Goal: Task Accomplishment & Management: Use online tool/utility

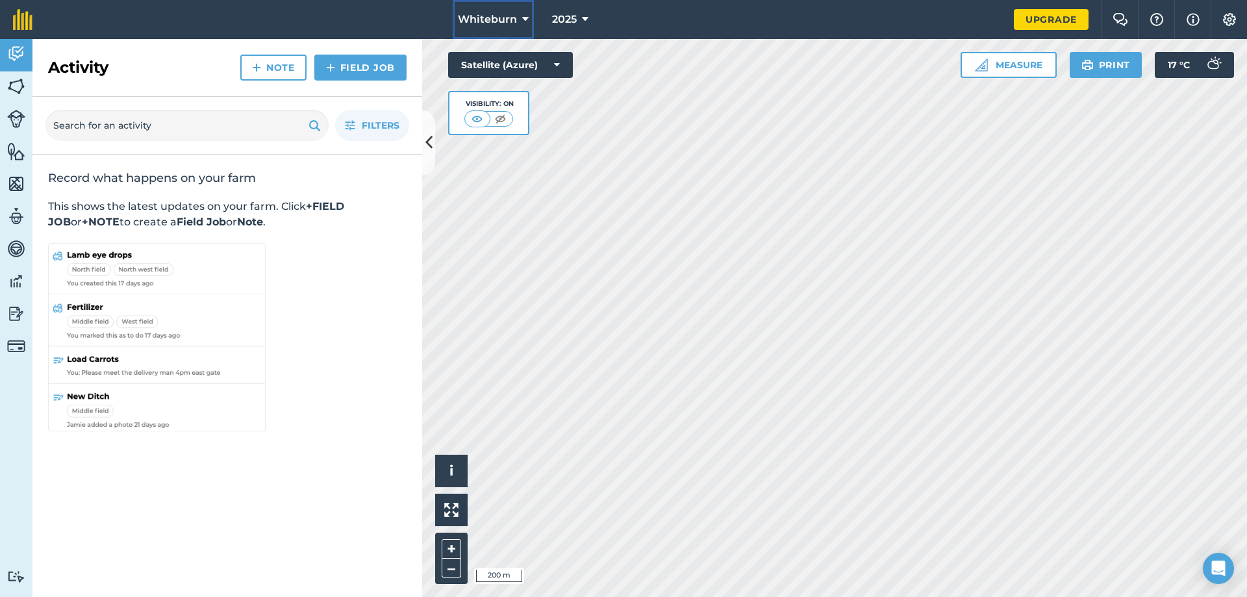
click at [523, 16] on icon at bounding box center [525, 20] width 6 height 16
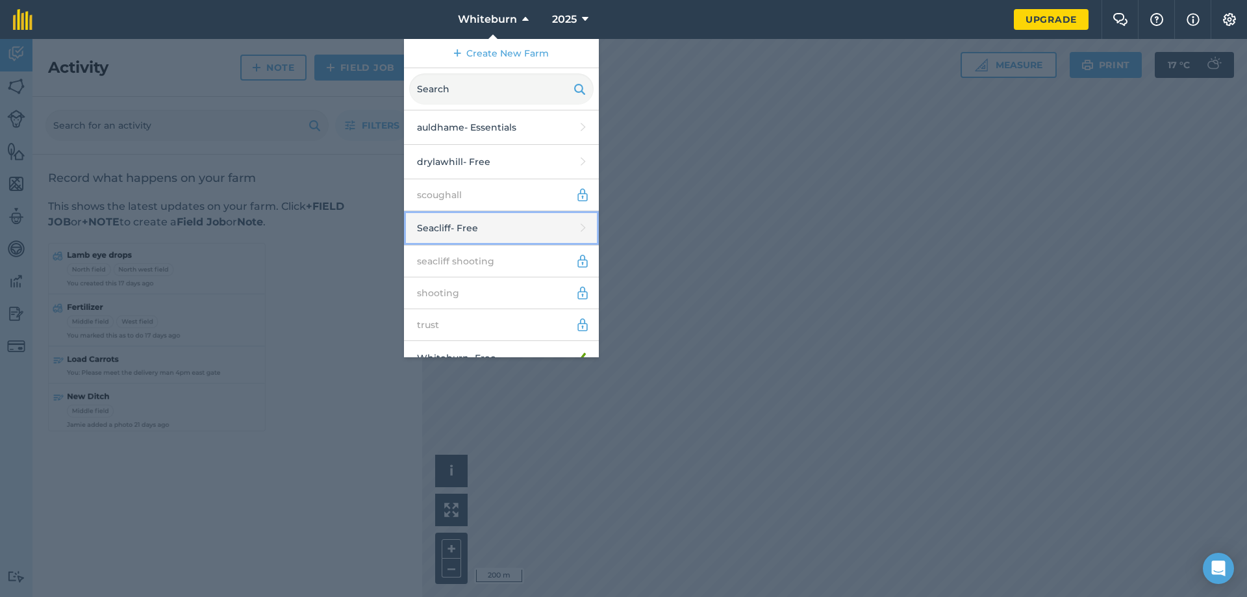
click at [441, 229] on link "Seacliff - Free" at bounding box center [501, 228] width 195 height 34
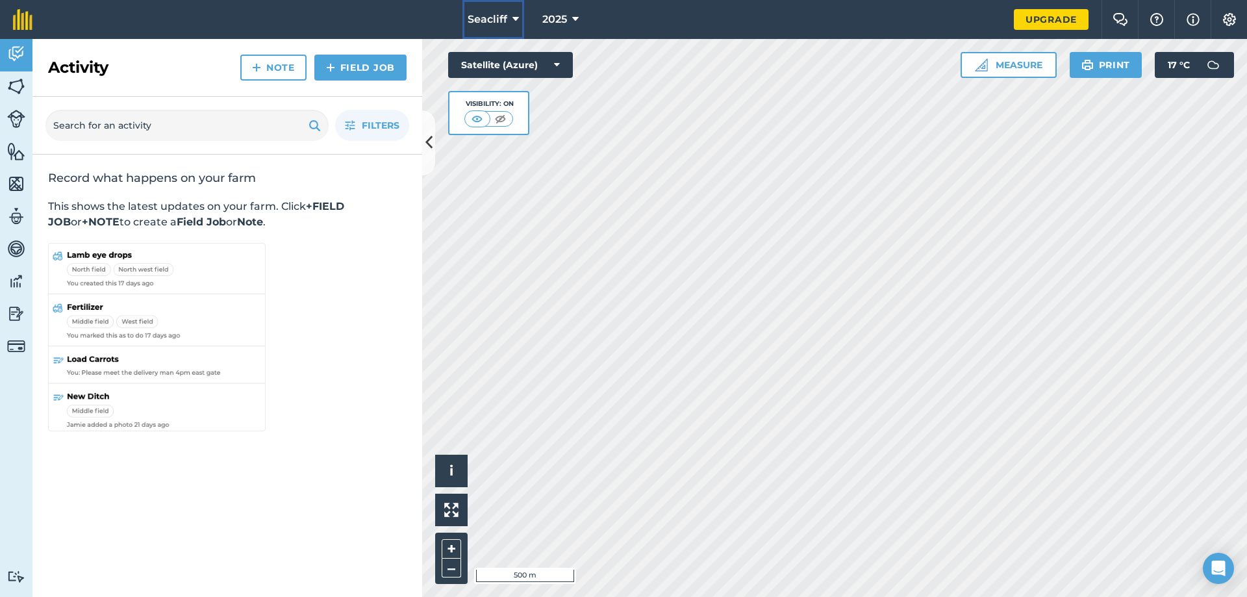
click at [514, 16] on icon at bounding box center [515, 20] width 6 height 16
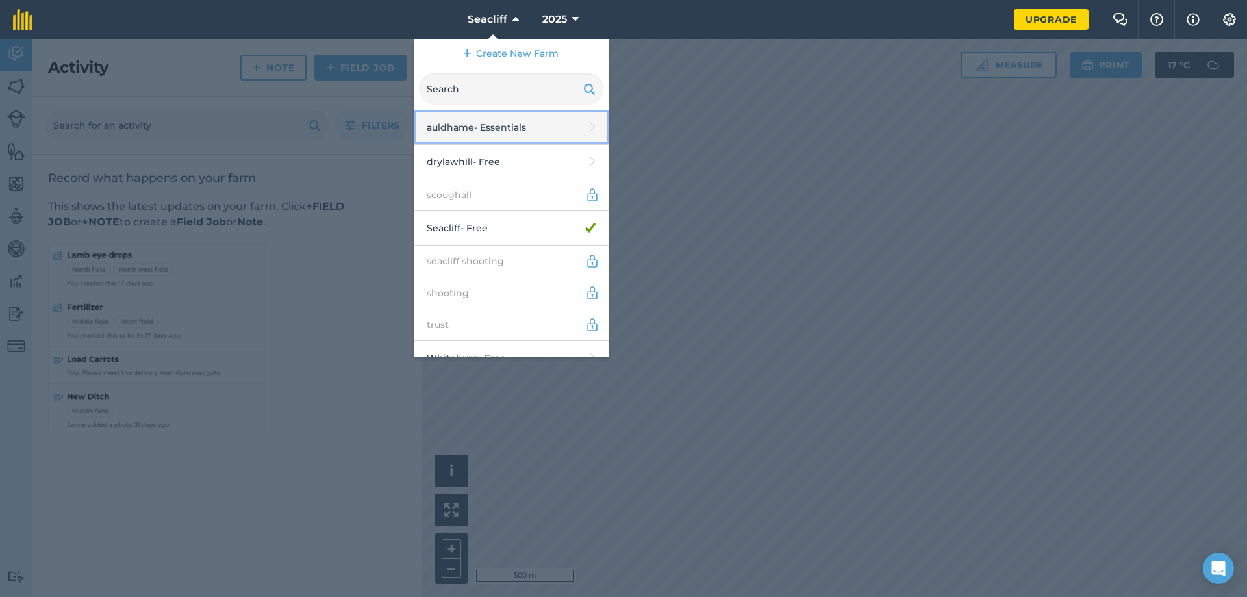
click at [451, 130] on link "auldhame - Essentials" at bounding box center [511, 127] width 195 height 34
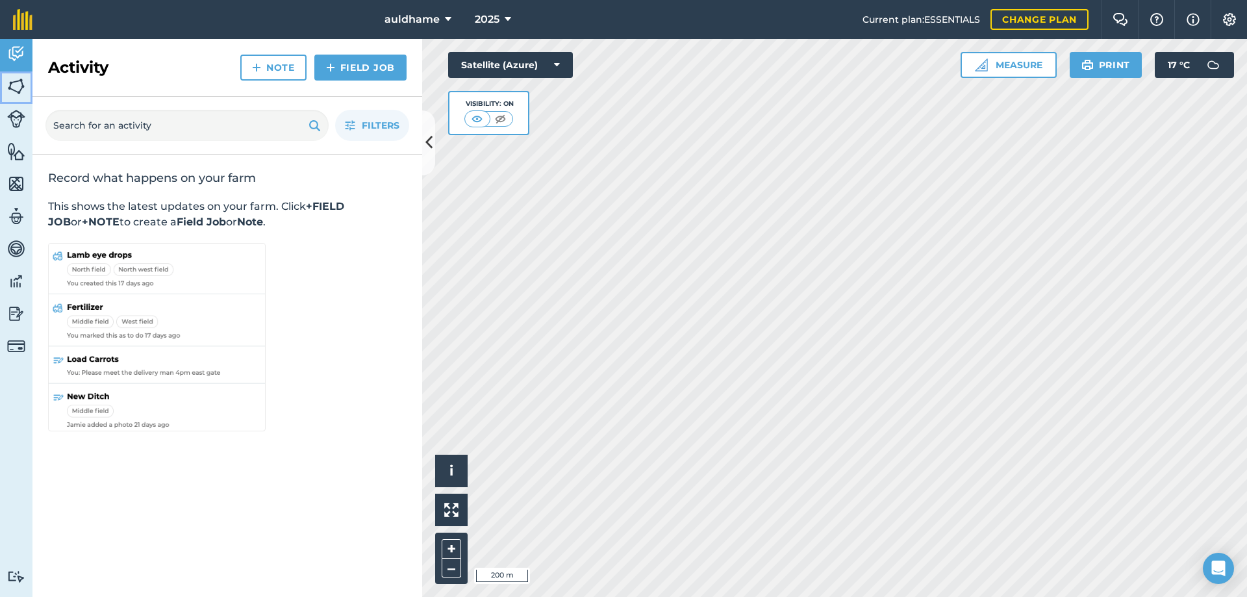
click at [23, 88] on img at bounding box center [16, 86] width 18 height 19
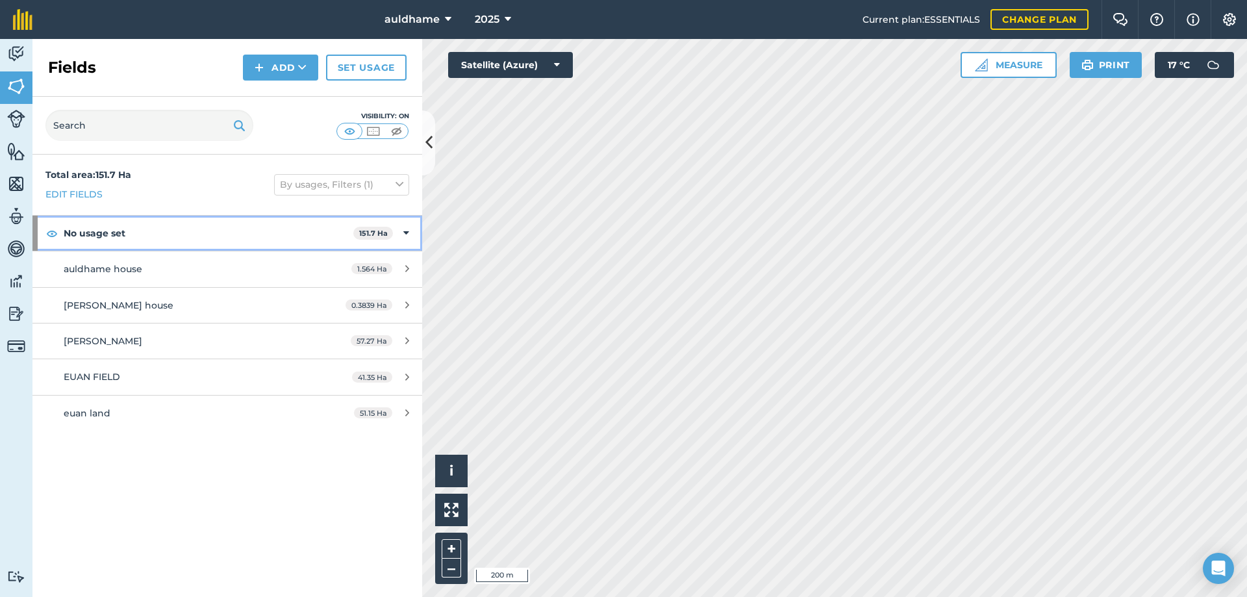
click at [163, 230] on strong "No usage set" at bounding box center [209, 233] width 290 height 35
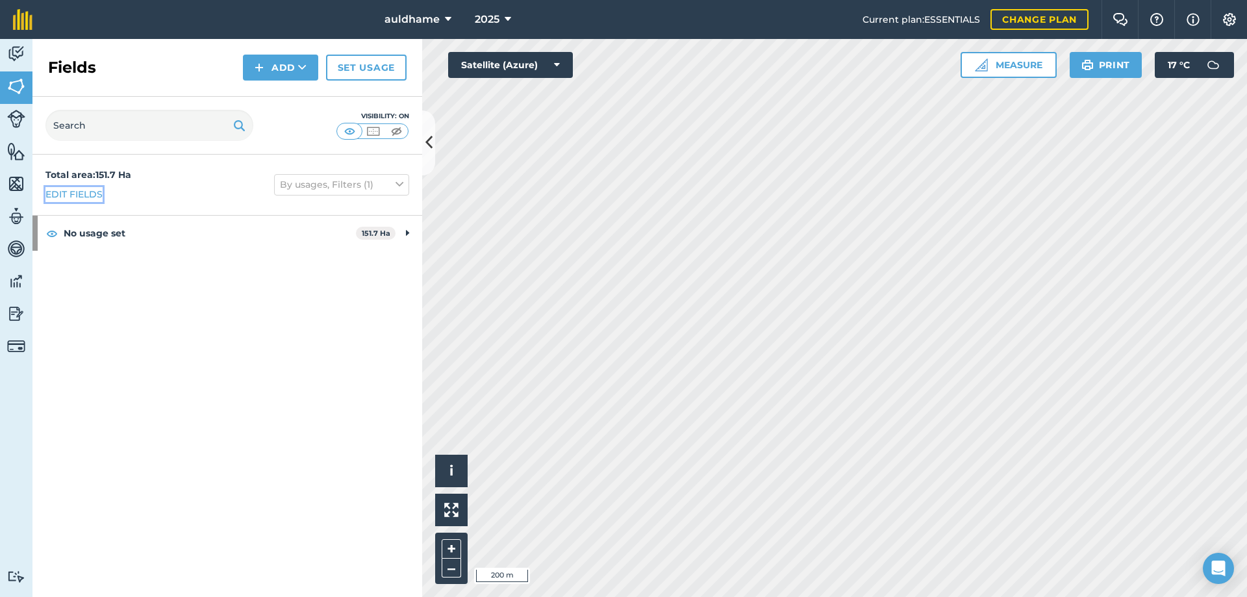
click at [96, 196] on link "Edit fields" at bounding box center [73, 194] width 57 height 14
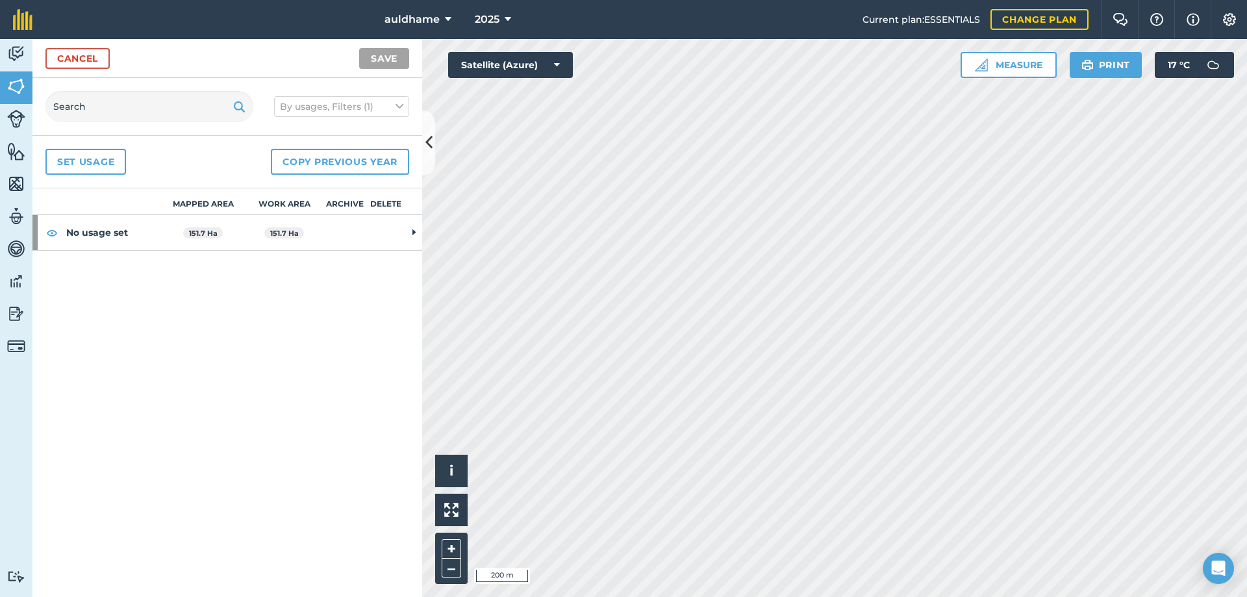
click at [411, 233] on td at bounding box center [414, 233] width 16 height 36
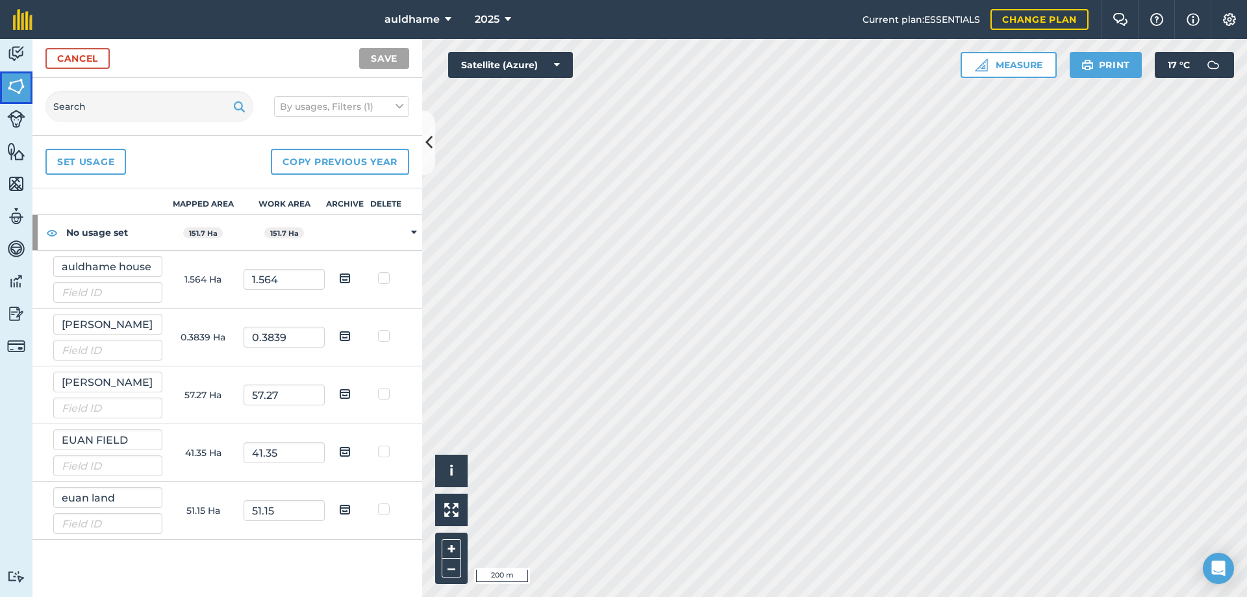
click at [19, 88] on img at bounding box center [16, 86] width 18 height 19
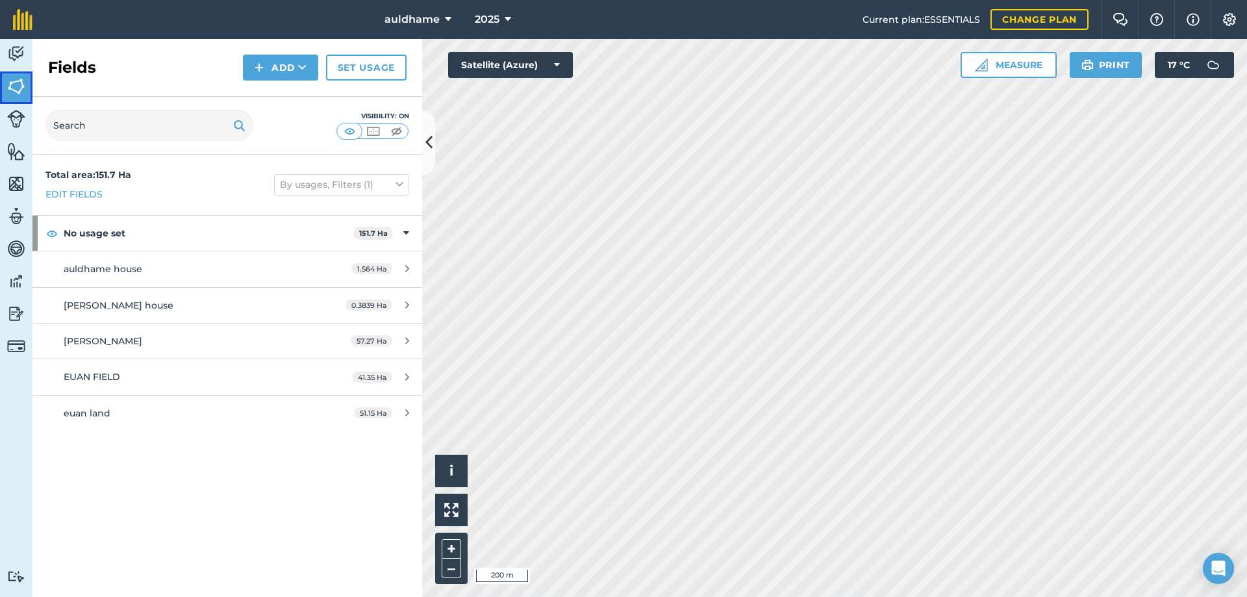
click at [19, 88] on img at bounding box center [16, 86] width 18 height 19
click at [88, 195] on link "Edit fields" at bounding box center [73, 194] width 57 height 14
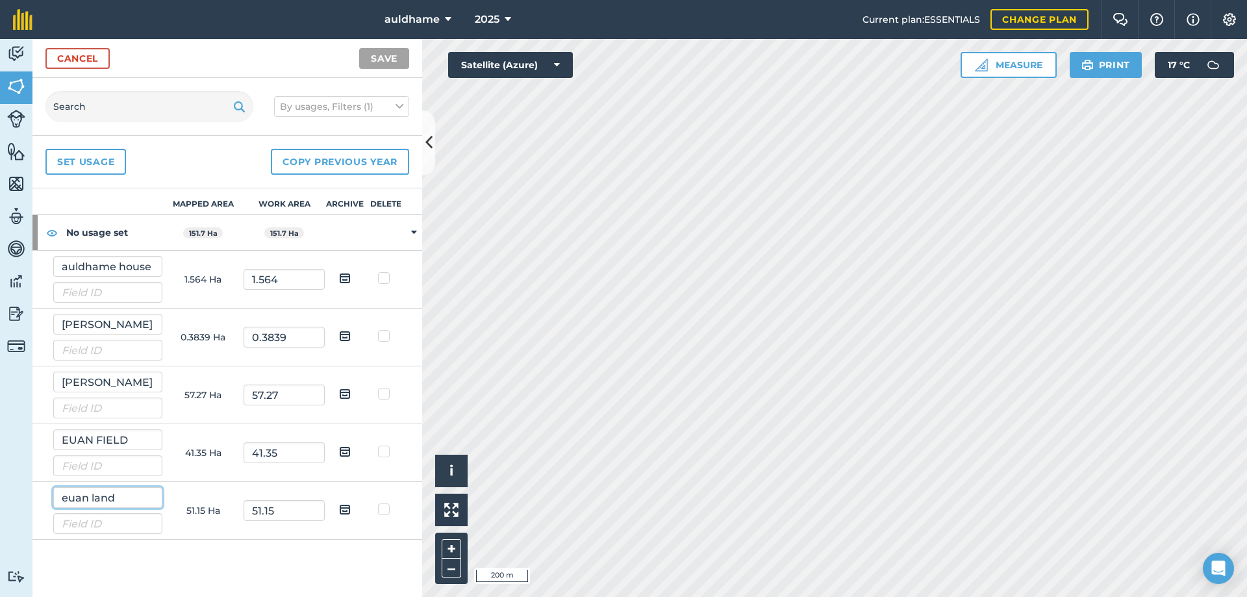
click at [111, 506] on input "euan land" at bounding box center [107, 497] width 109 height 21
click at [288, 514] on input "51.15" at bounding box center [283, 510] width 81 height 21
click at [1022, 67] on button "Measure" at bounding box center [1008, 65] width 96 height 26
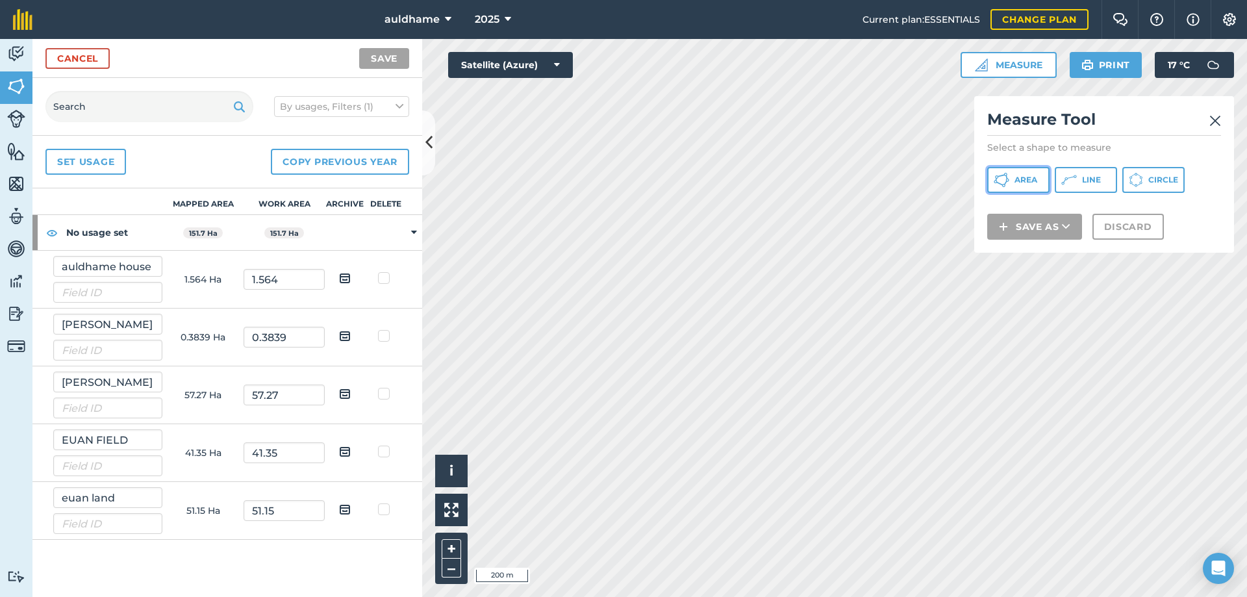
click at [1032, 179] on span "Area" at bounding box center [1025, 180] width 23 height 10
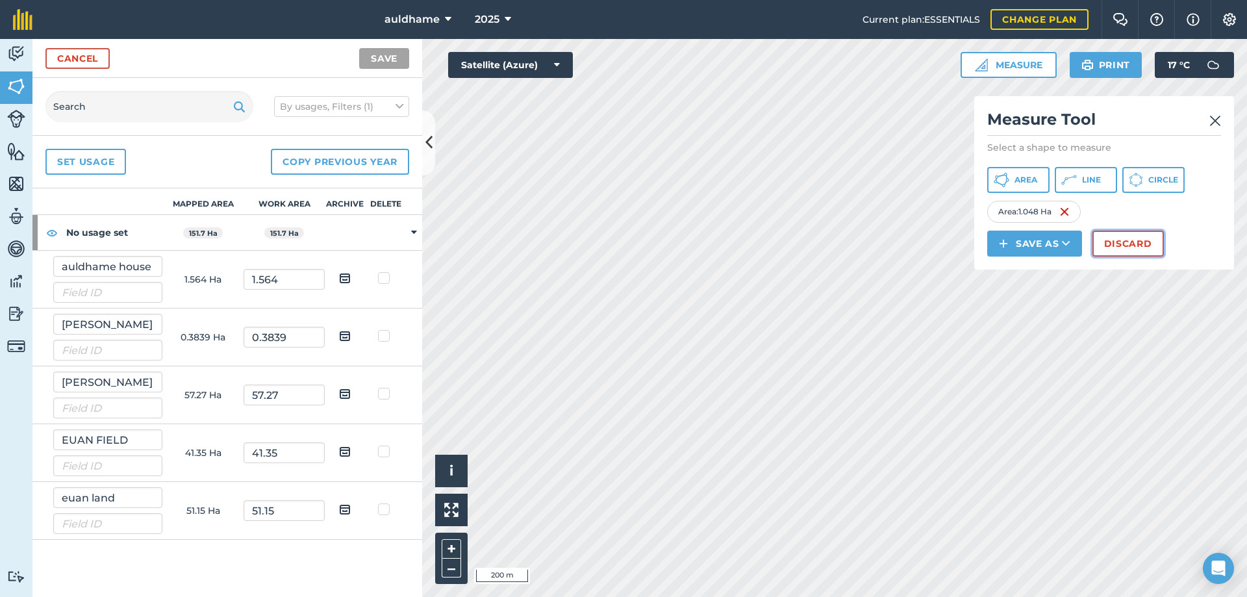
click at [1116, 240] on button "Discard" at bounding box center [1127, 243] width 71 height 26
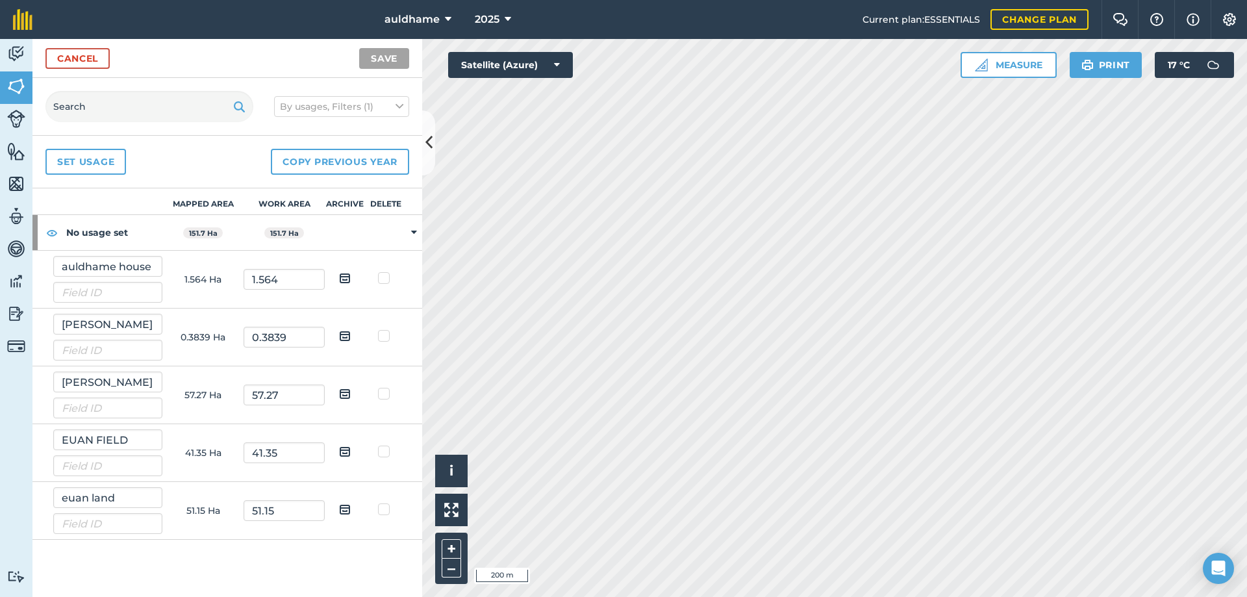
click at [412, 232] on icon at bounding box center [414, 233] width 6 height 12
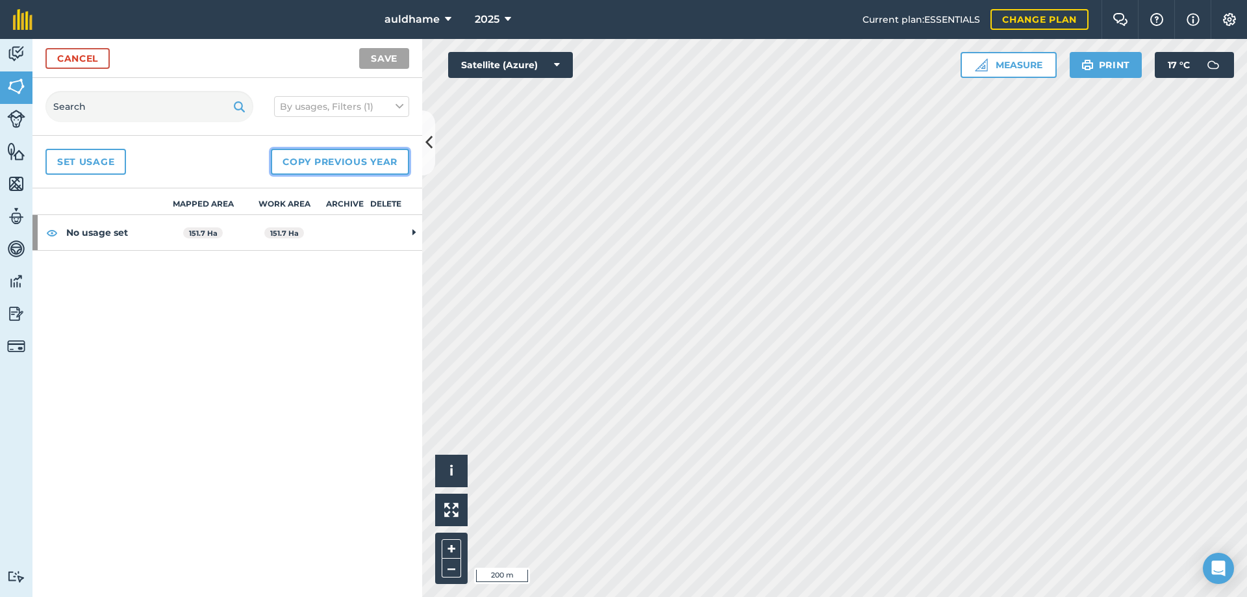
click at [338, 166] on button "Copy previous year" at bounding box center [340, 162] width 138 height 26
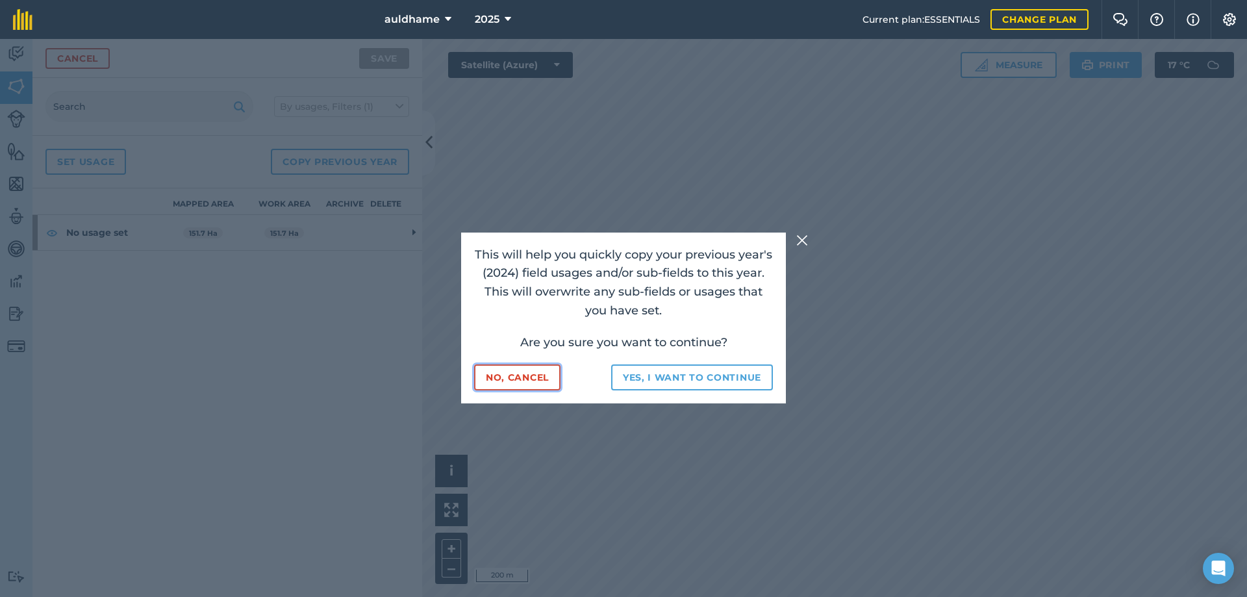
click at [533, 382] on button "No, cancel" at bounding box center [517, 377] width 86 height 26
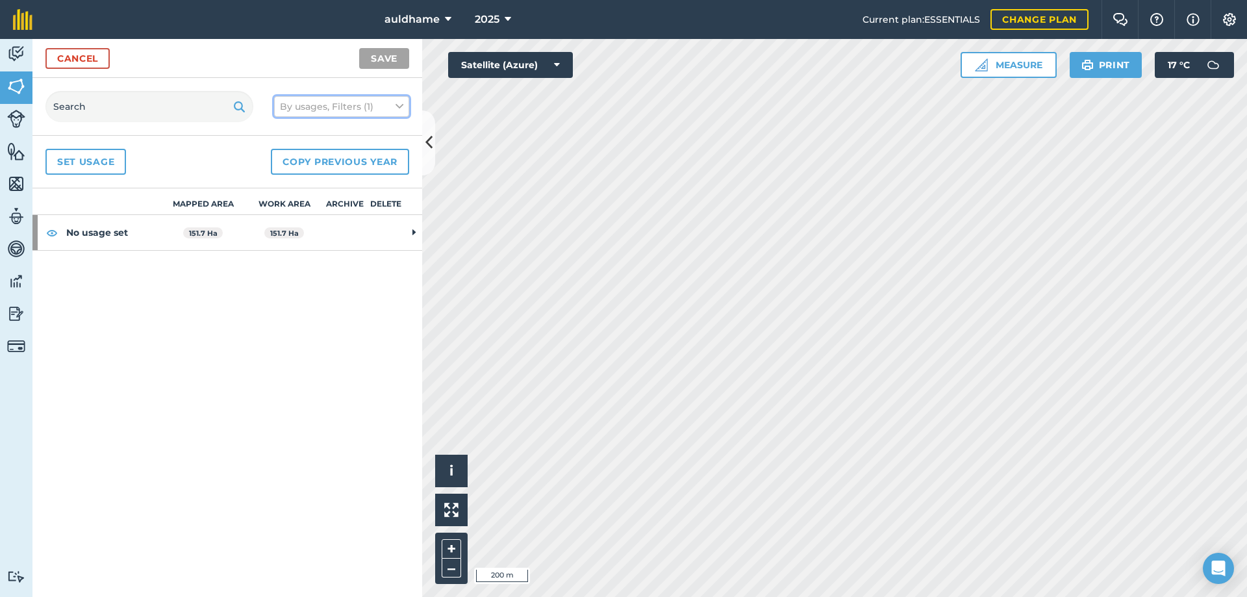
click at [401, 103] on icon at bounding box center [399, 106] width 8 height 14
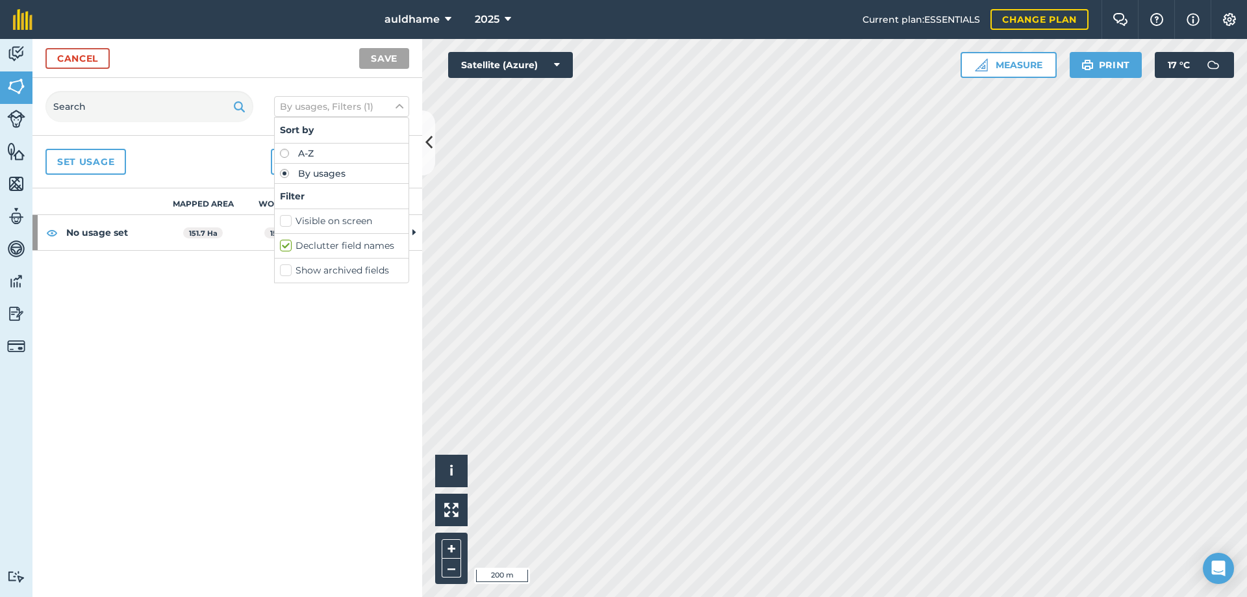
click at [358, 216] on label "Visible on screen" at bounding box center [341, 221] width 123 height 14
click at [288, 216] on input "Visible on screen" at bounding box center [284, 218] width 8 height 8
checkbox input "true"
click at [18, 152] on img at bounding box center [16, 151] width 18 height 19
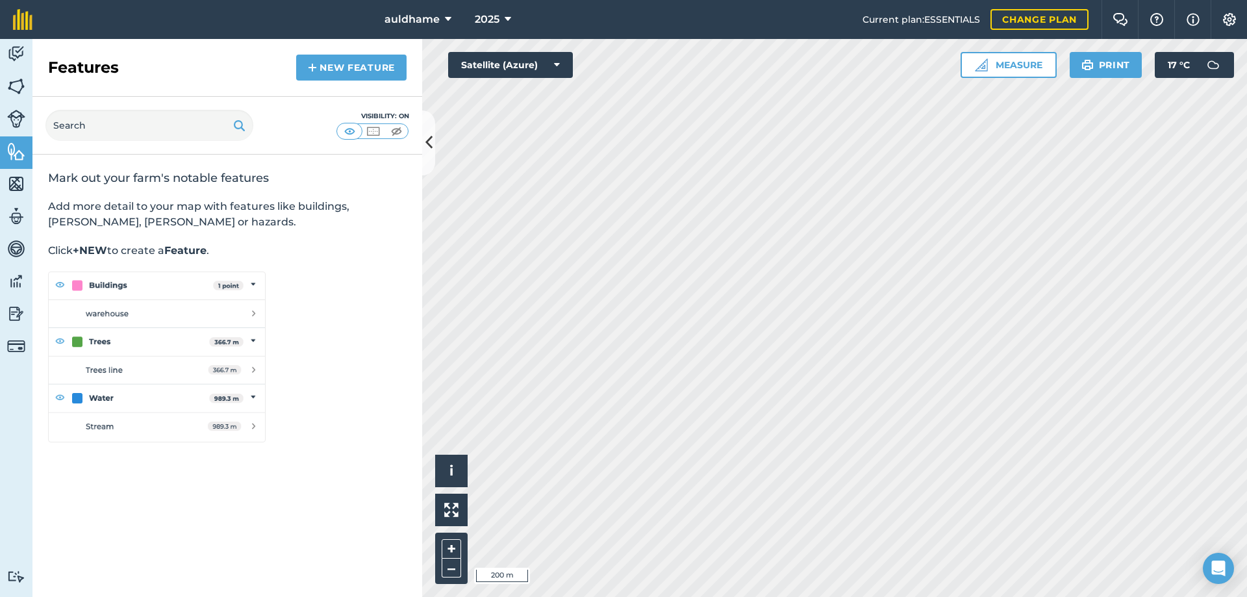
click at [101, 343] on img at bounding box center [156, 356] width 217 height 171
click at [555, 62] on icon at bounding box center [557, 64] width 6 height 13
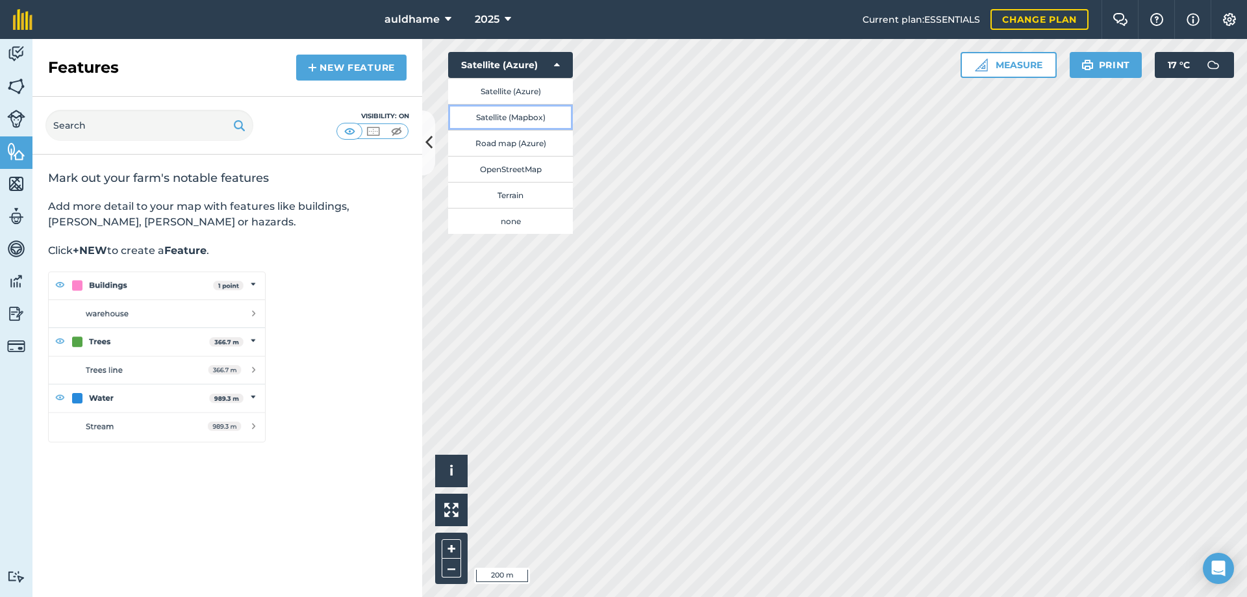
click at [524, 119] on button "Satellite (Mapbox)" at bounding box center [510, 117] width 125 height 26
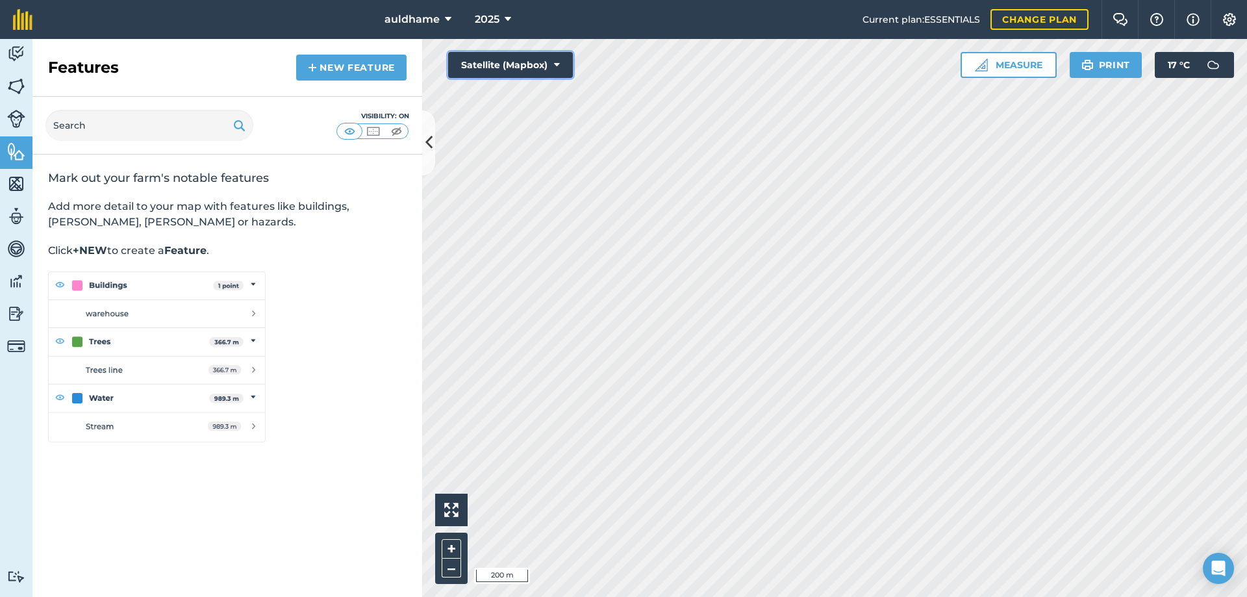
click at [557, 62] on icon at bounding box center [557, 64] width 6 height 13
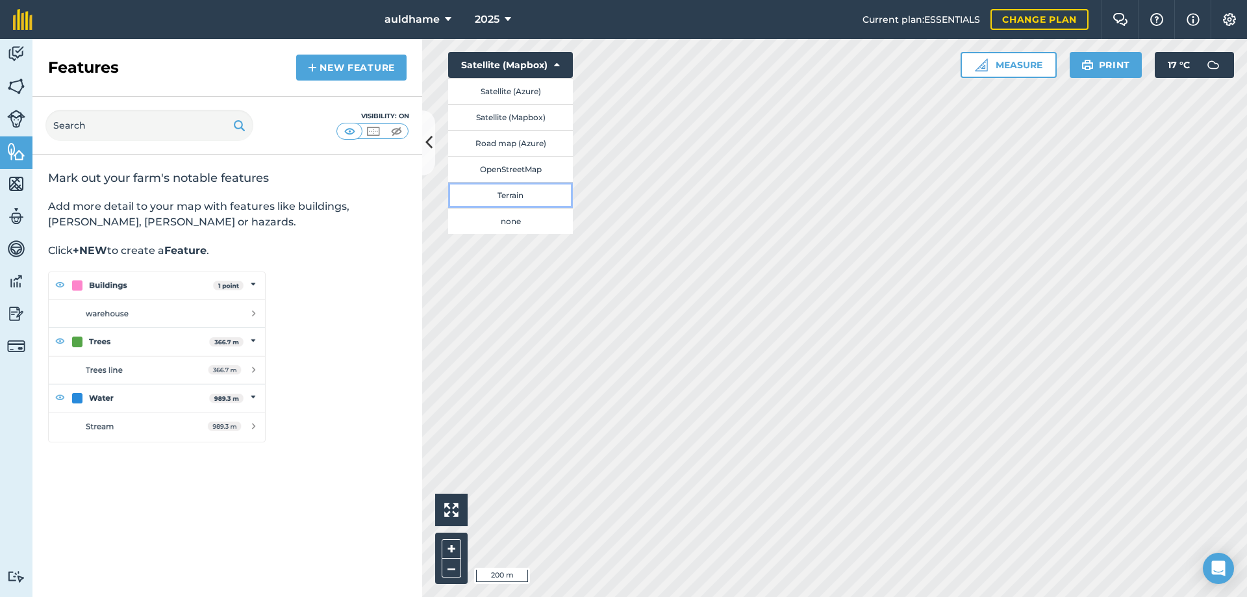
click at [517, 196] on button "Terrain" at bounding box center [510, 195] width 125 height 26
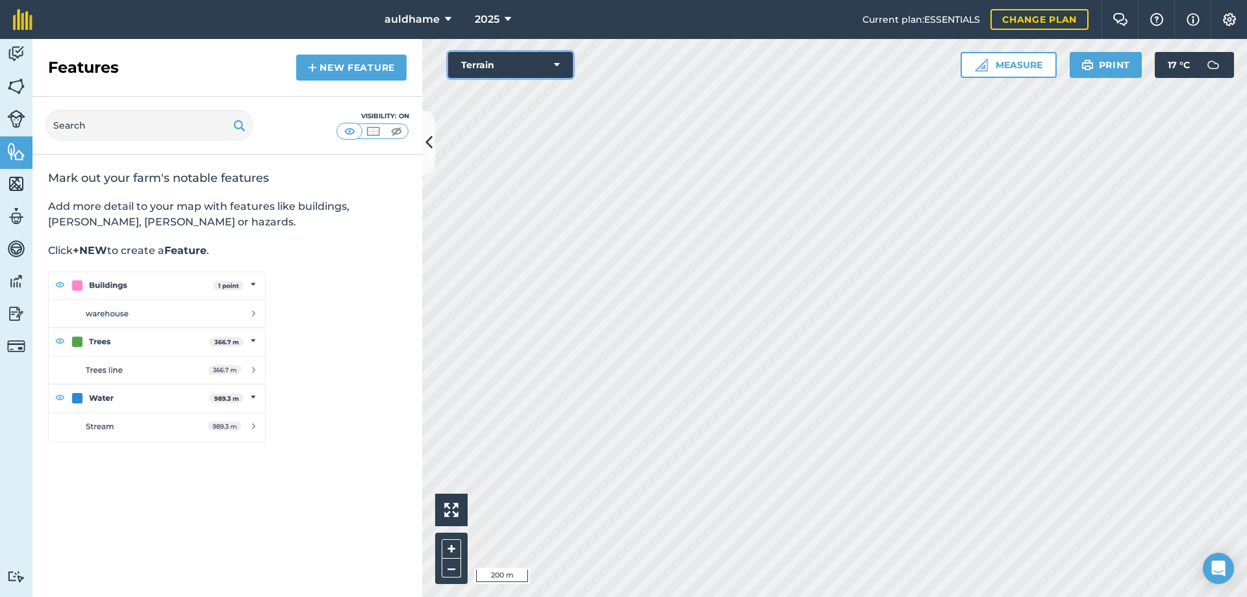
click at [556, 62] on icon at bounding box center [557, 64] width 6 height 13
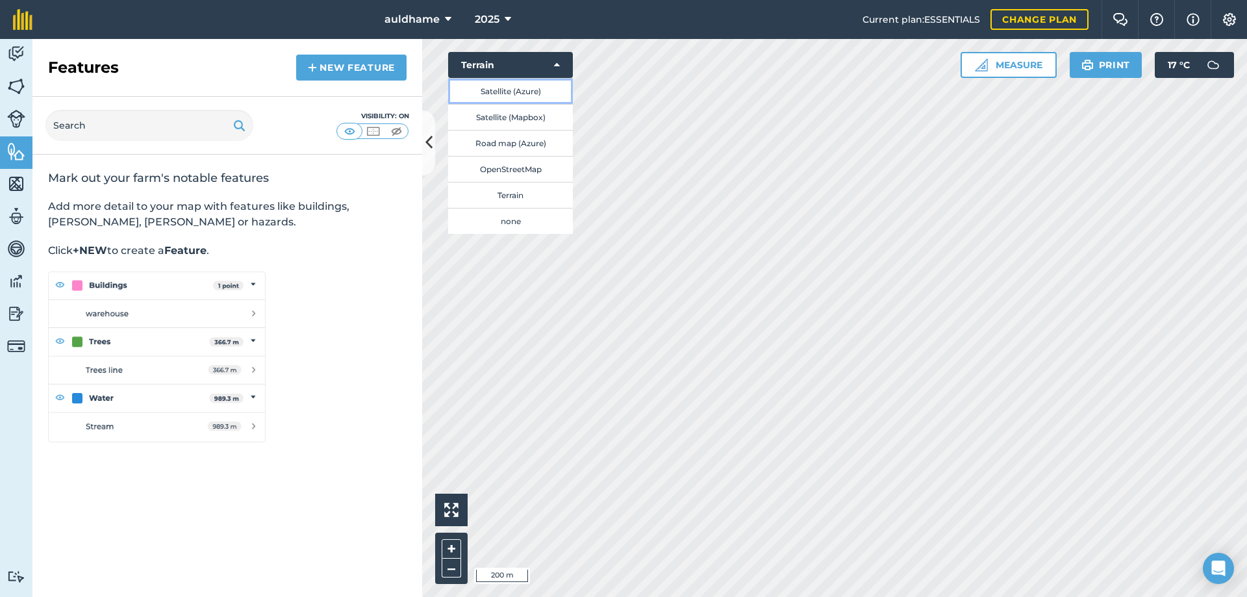
click at [538, 88] on button "Satellite (Azure)" at bounding box center [510, 91] width 125 height 26
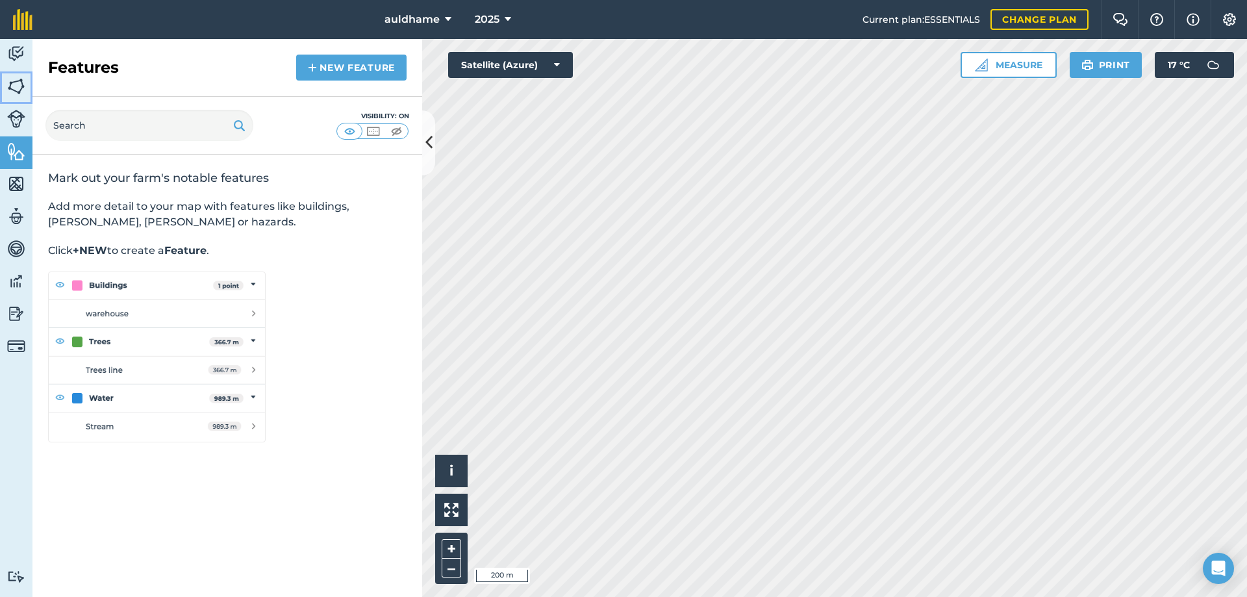
click at [20, 84] on img at bounding box center [16, 86] width 18 height 19
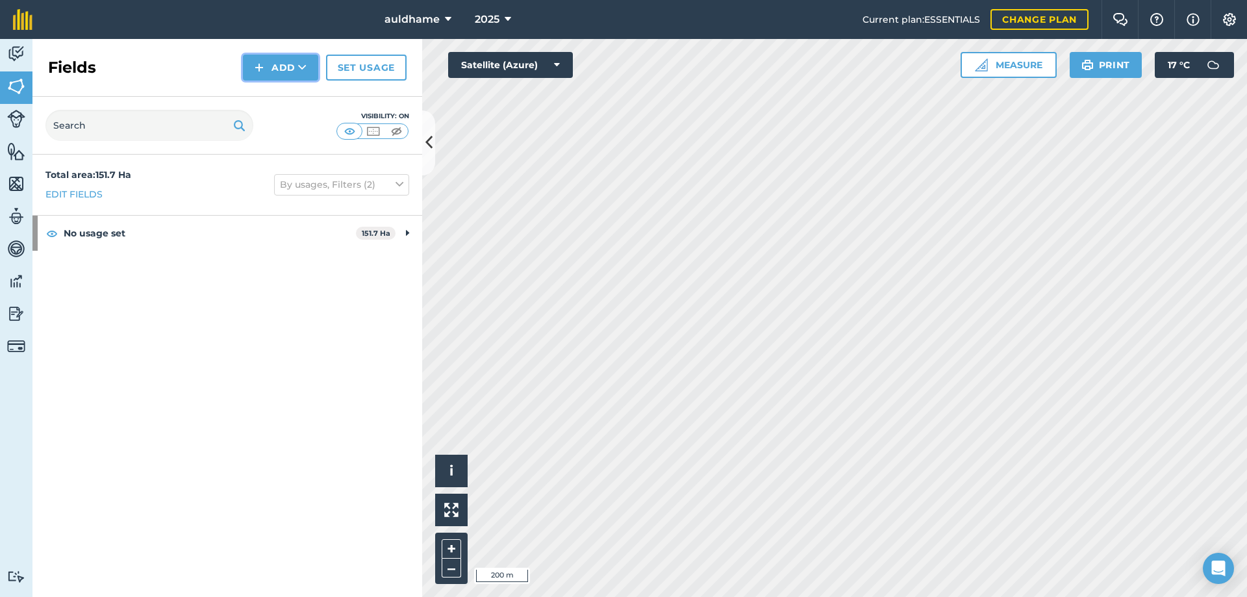
click at [297, 66] on button "Add" at bounding box center [280, 68] width 75 height 26
click at [290, 95] on link "Draw" at bounding box center [280, 96] width 71 height 29
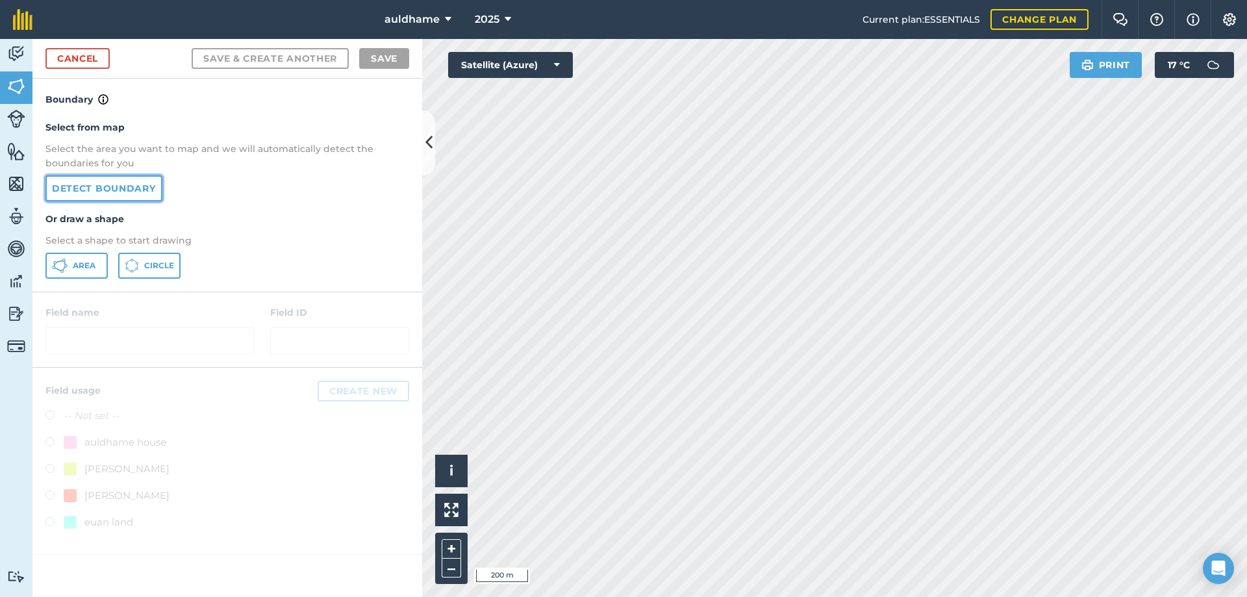
click at [118, 189] on link "Detect boundary" at bounding box center [103, 188] width 117 height 26
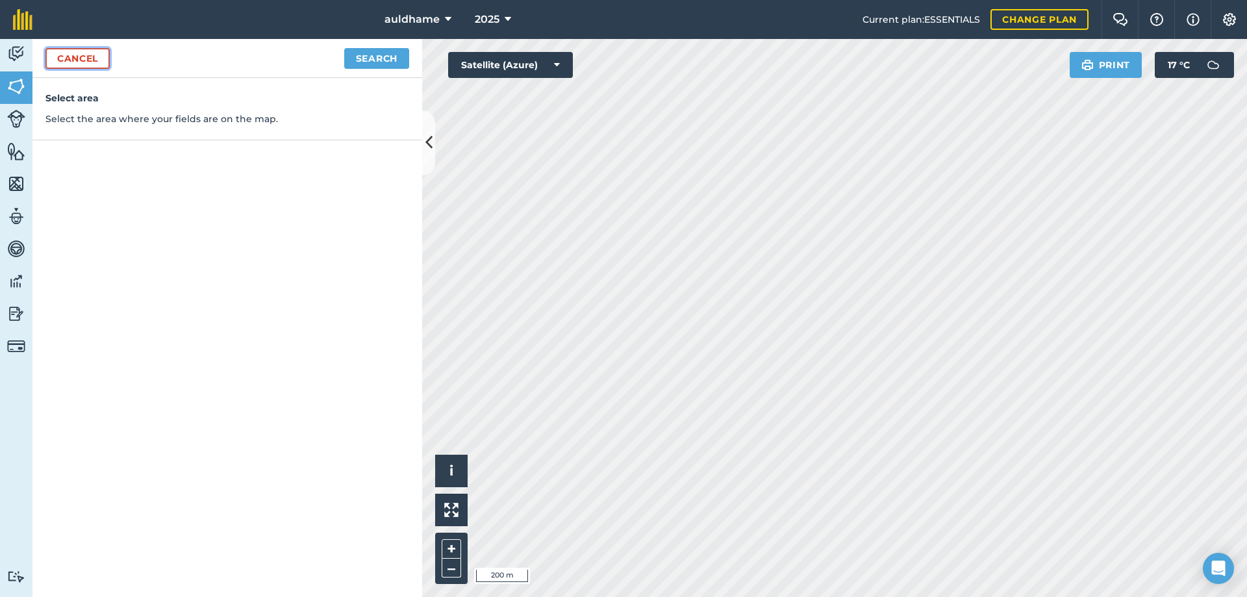
click at [75, 60] on link "Cancel" at bounding box center [77, 58] width 64 height 21
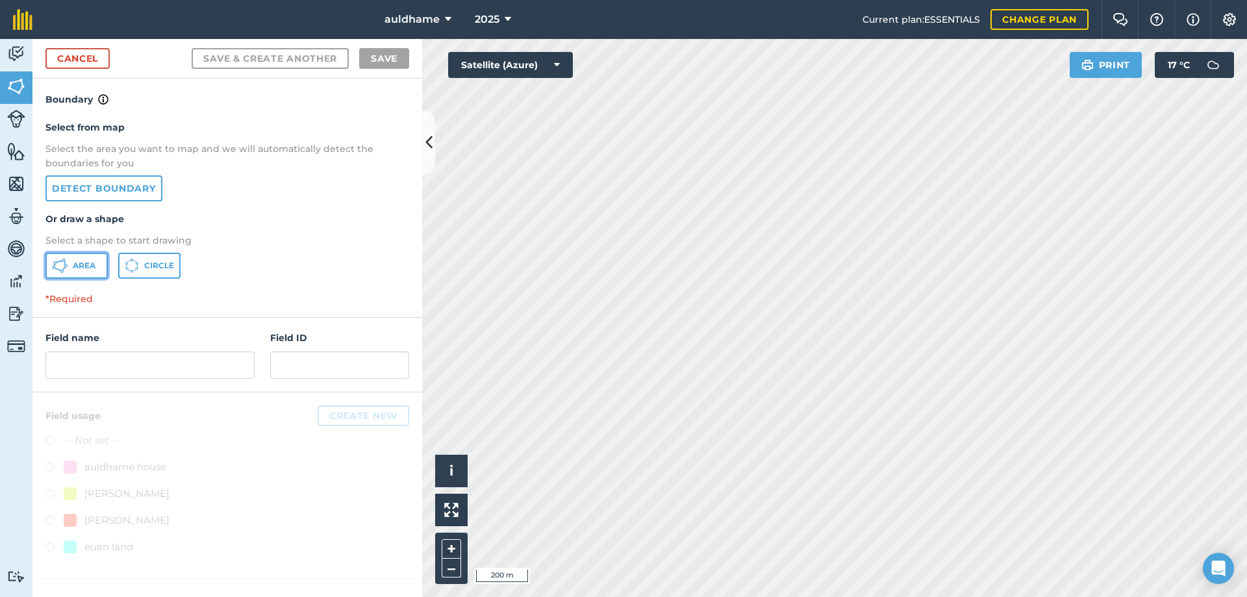
click at [82, 267] on span "Area" at bounding box center [84, 265] width 23 height 10
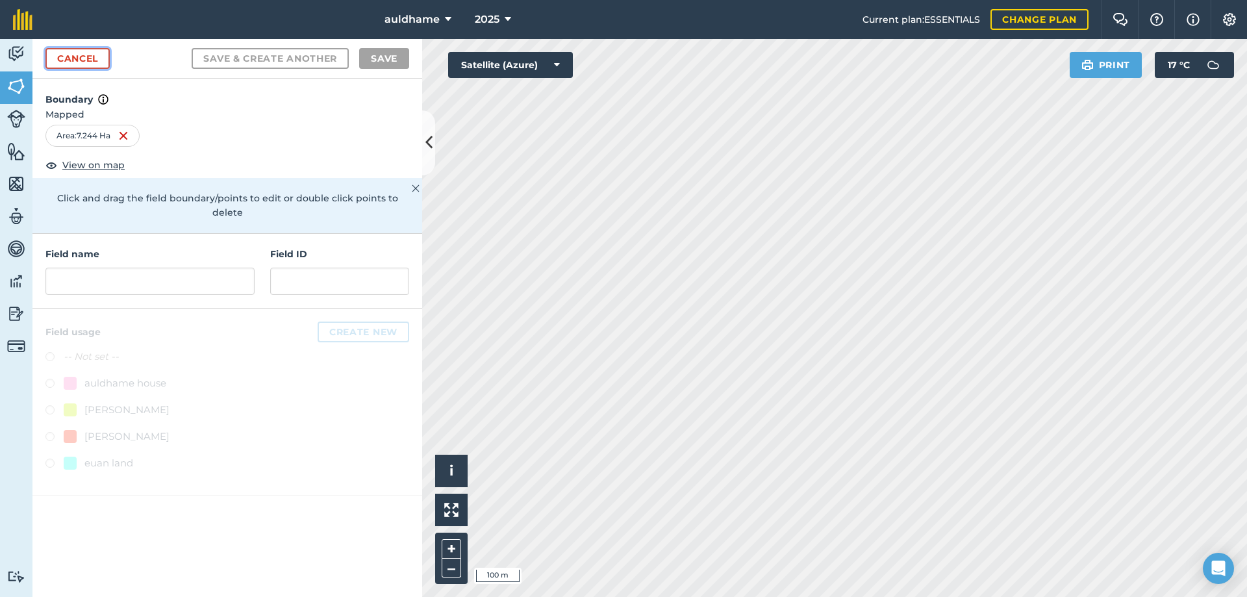
click at [58, 56] on link "Cancel" at bounding box center [77, 58] width 64 height 21
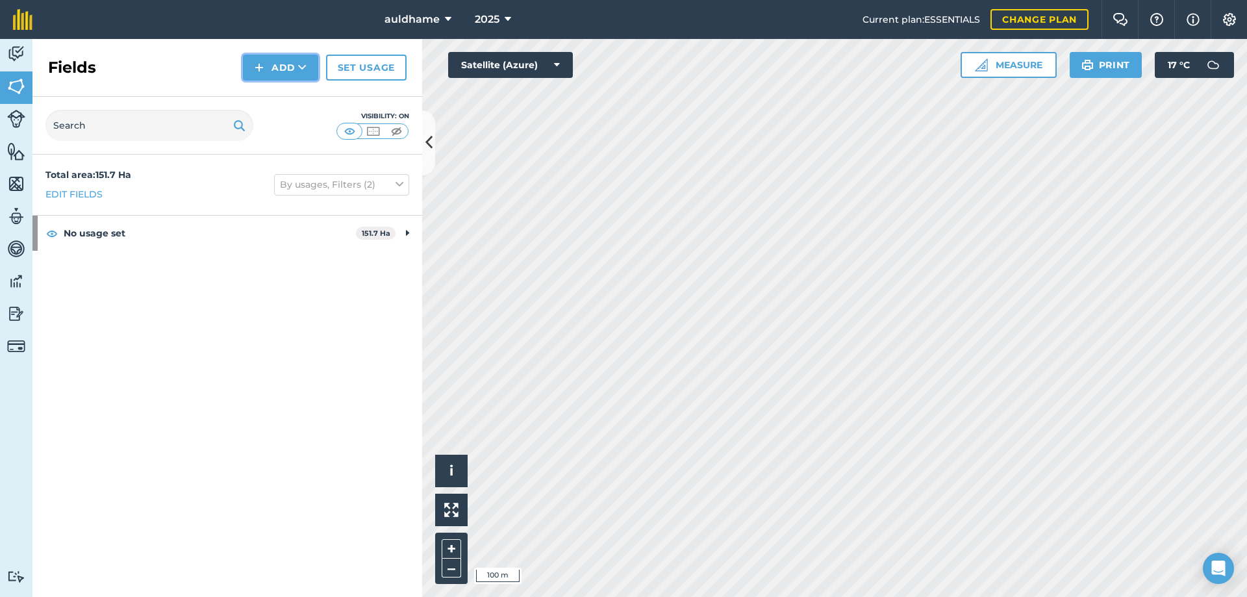
click at [279, 68] on button "Add" at bounding box center [280, 68] width 75 height 26
click at [274, 93] on link "Draw" at bounding box center [280, 96] width 71 height 29
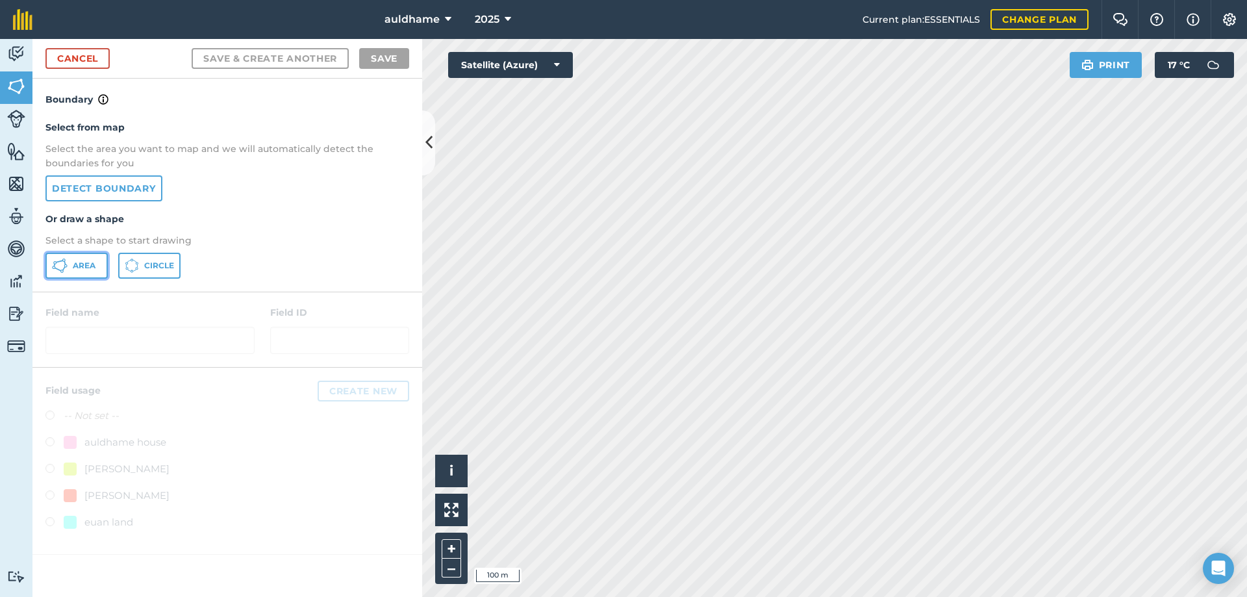
click at [76, 264] on span "Area" at bounding box center [84, 265] width 23 height 10
click at [415, 192] on div "Activity Fields Livestock Features Maps Team Vehicles Data Reporting Billing Tu…" at bounding box center [623, 318] width 1247 height 558
click at [834, 34] on nav "auldhame 2025" at bounding box center [453, 19] width 817 height 39
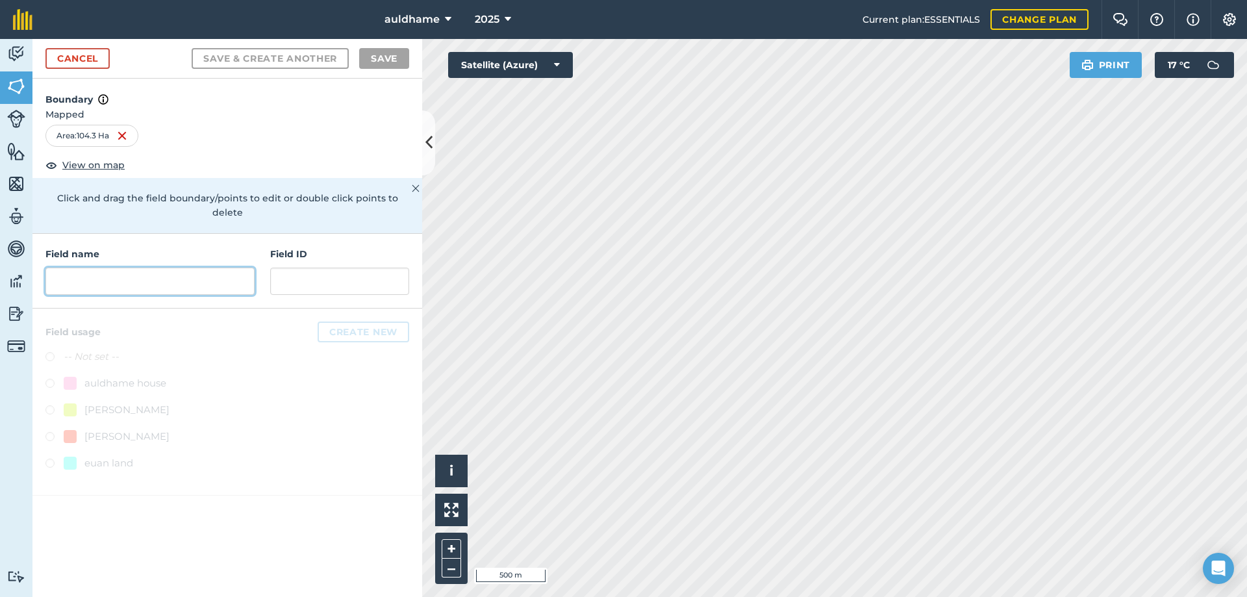
click at [56, 267] on input "text" at bounding box center [149, 280] width 209 height 27
click at [67, 268] on input "[PERSON_NAME]" at bounding box center [149, 280] width 209 height 27
click at [63, 267] on input "[PERSON_NAME]" at bounding box center [149, 280] width 209 height 27
click at [62, 267] on input "[PERSON_NAME]" at bounding box center [149, 280] width 209 height 27
click at [61, 267] on input "[PERSON_NAME]" at bounding box center [149, 280] width 209 height 27
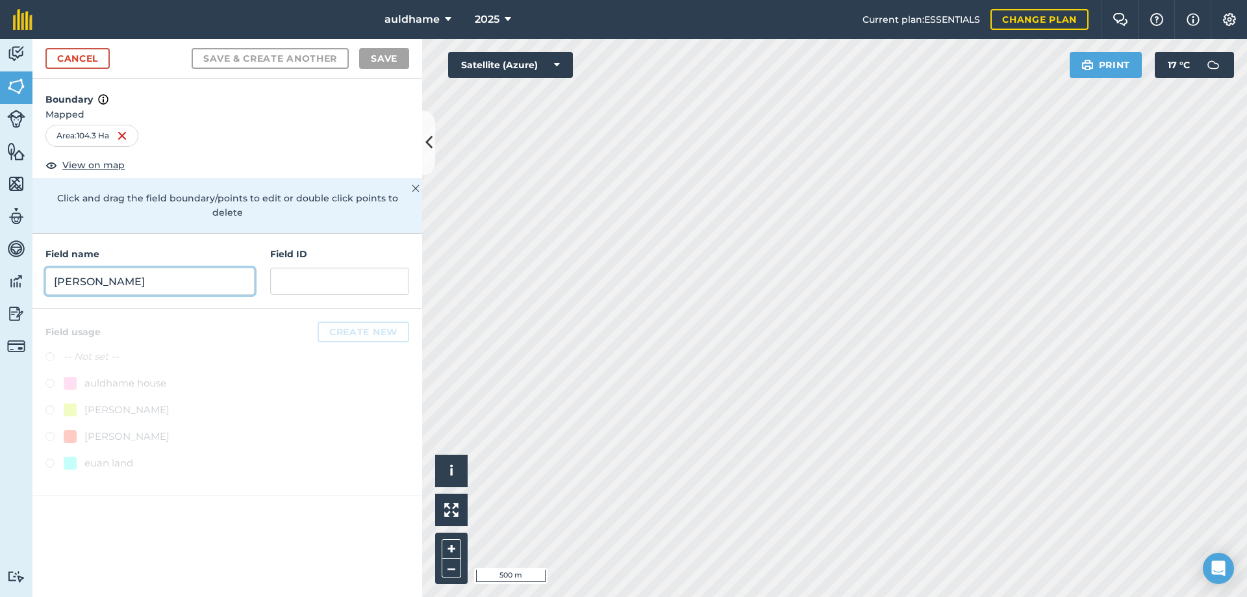
click at [60, 267] on input "[PERSON_NAME]" at bounding box center [149, 280] width 209 height 27
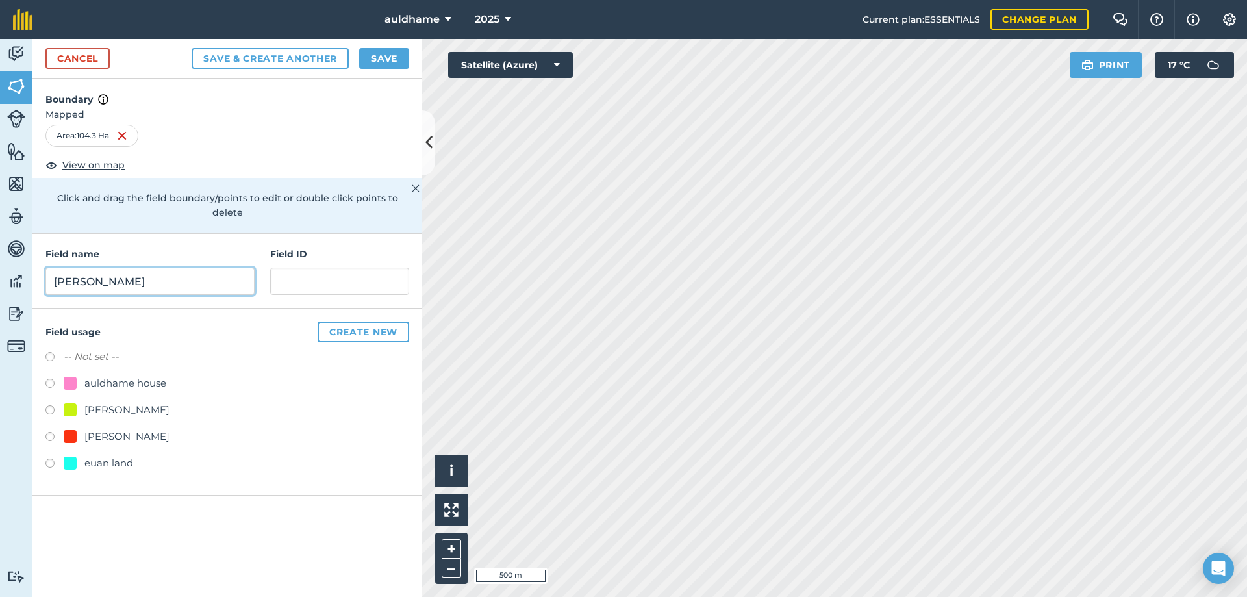
click at [66, 272] on input "[PERSON_NAME]" at bounding box center [149, 280] width 209 height 27
type input "[PERSON_NAME]"
click at [629, 596] on html "auldhame 2025 Current plan : ESSENTIALS Change plan Farm Chat Help Info Setting…" at bounding box center [623, 298] width 1247 height 597
click at [391, 58] on button "Save" at bounding box center [384, 58] width 50 height 21
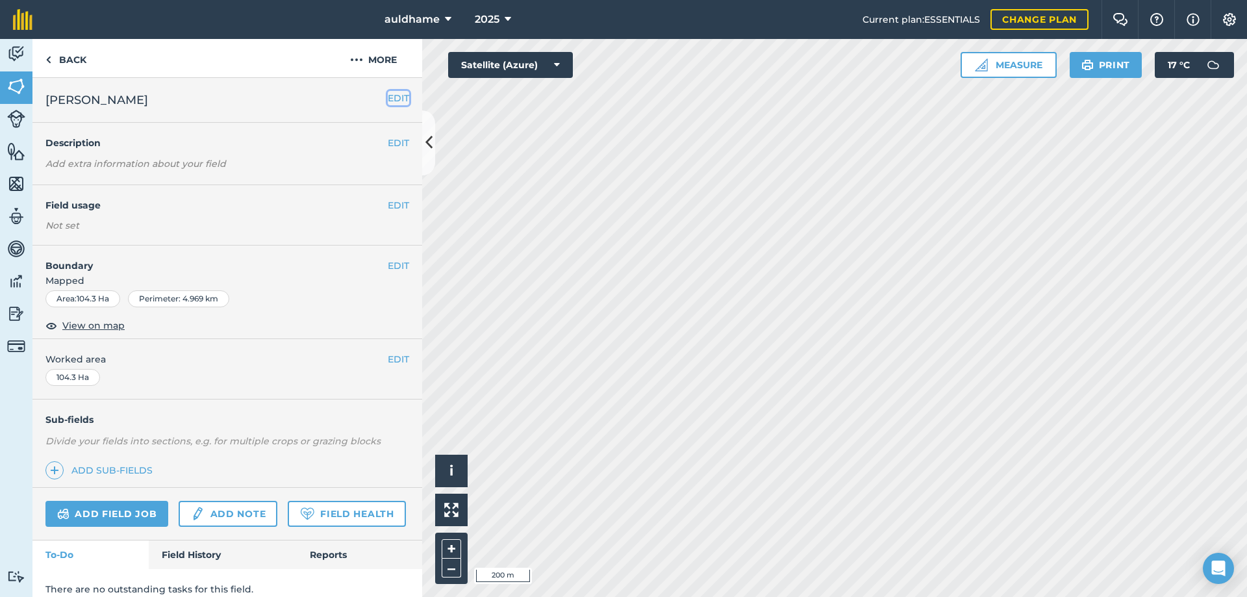
click at [391, 101] on button "EDIT" at bounding box center [398, 98] width 21 height 14
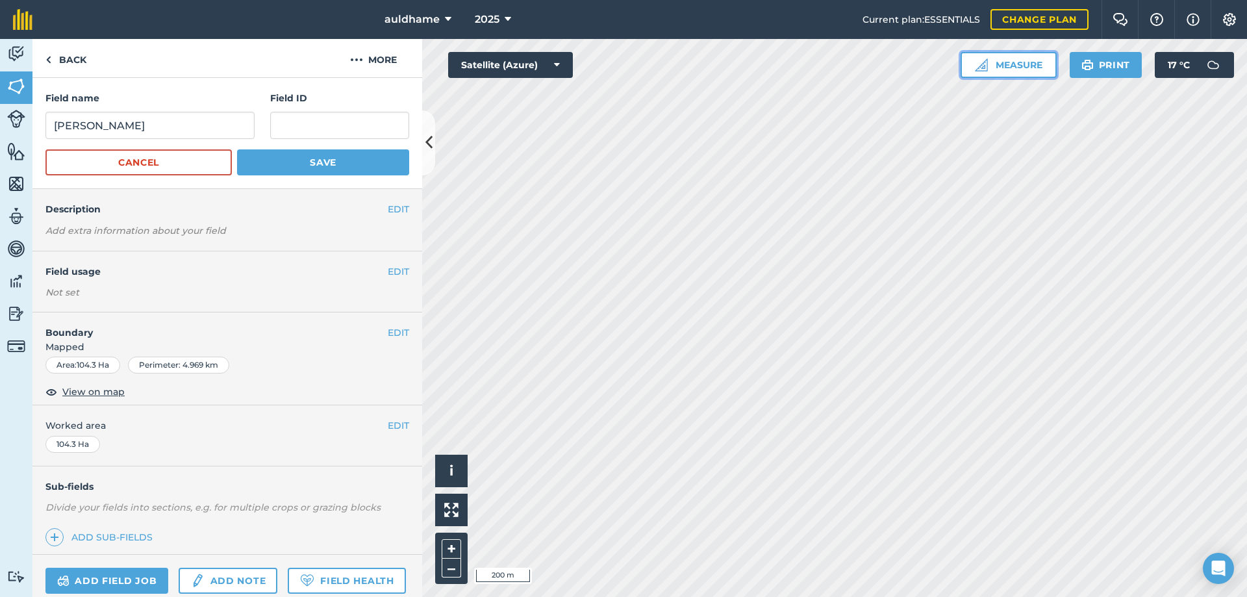
click at [1018, 65] on button "Measure" at bounding box center [1008, 65] width 96 height 26
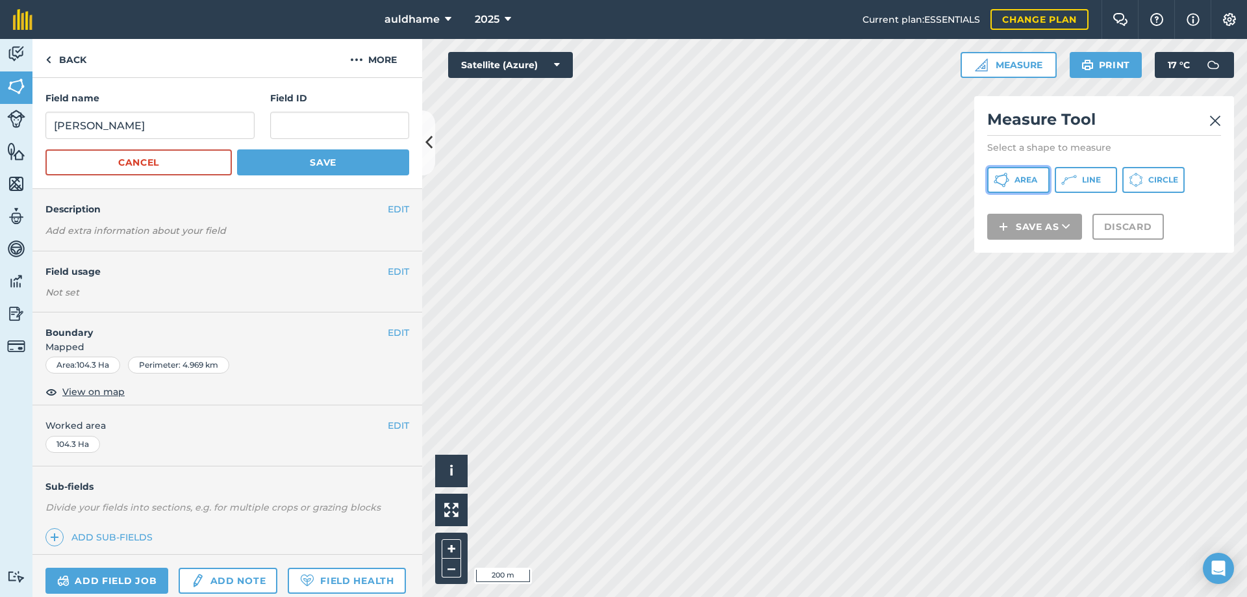
click at [1016, 180] on span "Area" at bounding box center [1025, 180] width 23 height 10
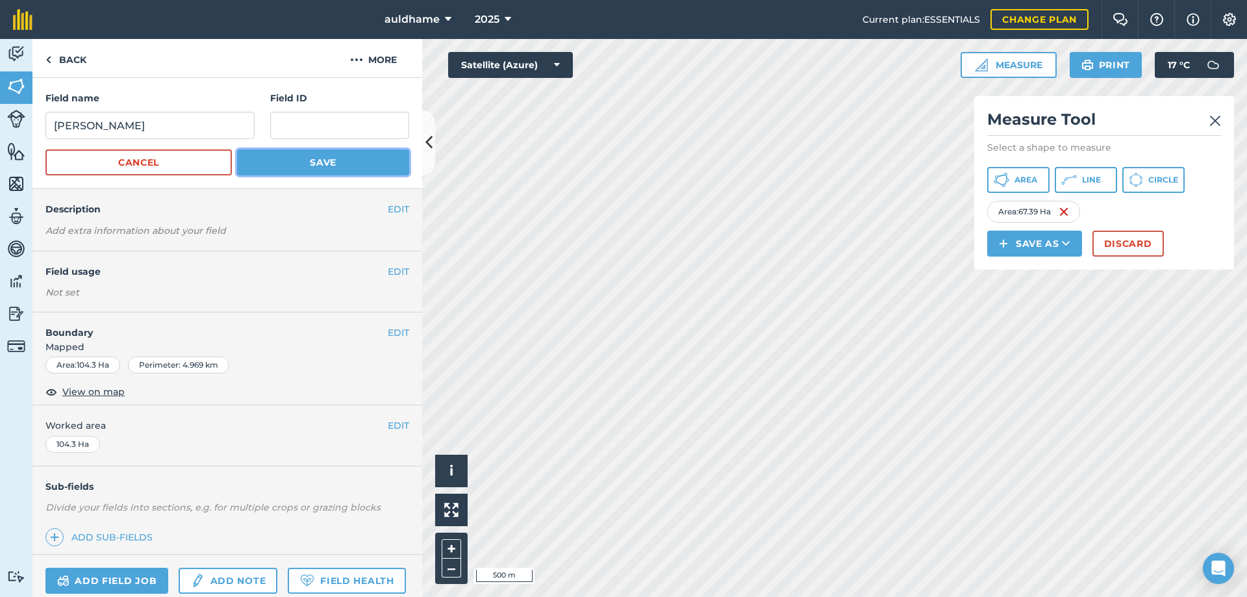
click at [317, 164] on button "Save" at bounding box center [323, 162] width 172 height 26
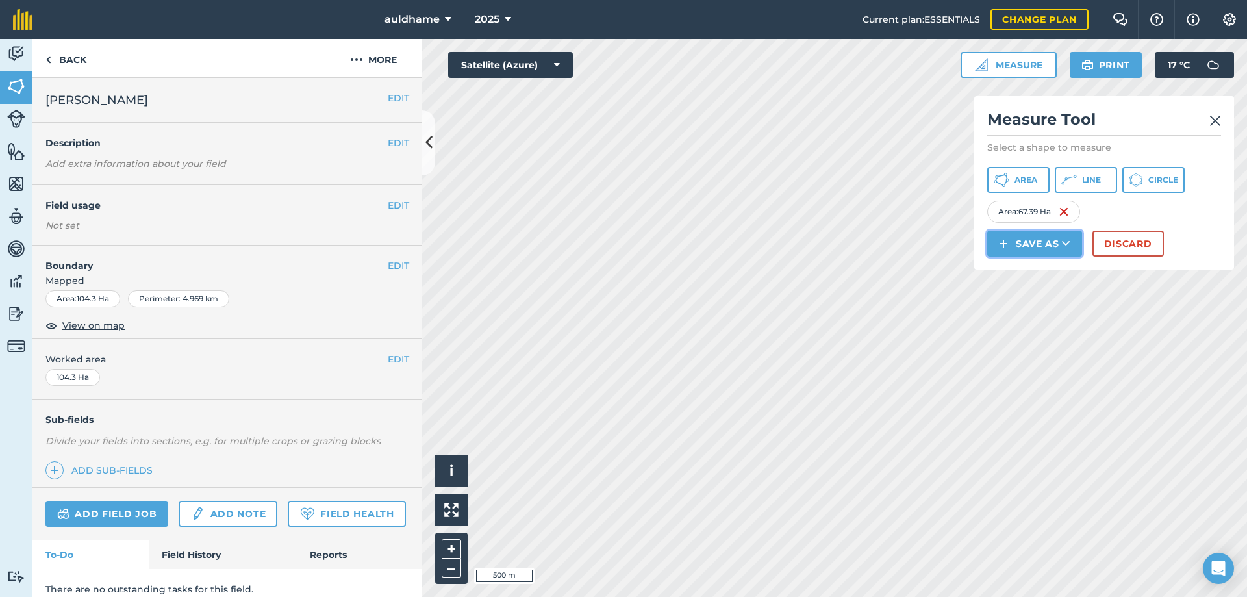
click at [1033, 238] on button "Save as" at bounding box center [1034, 243] width 95 height 26
click at [1032, 306] on link "Feature" at bounding box center [1034, 302] width 91 height 29
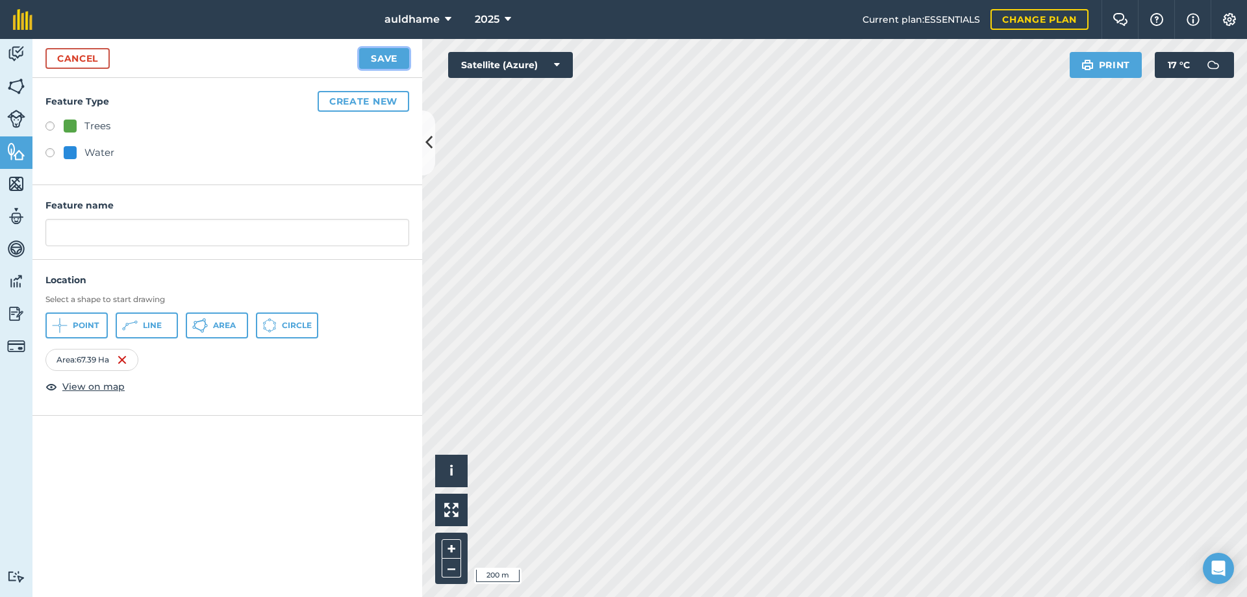
click at [382, 56] on button "Save" at bounding box center [384, 58] width 50 height 21
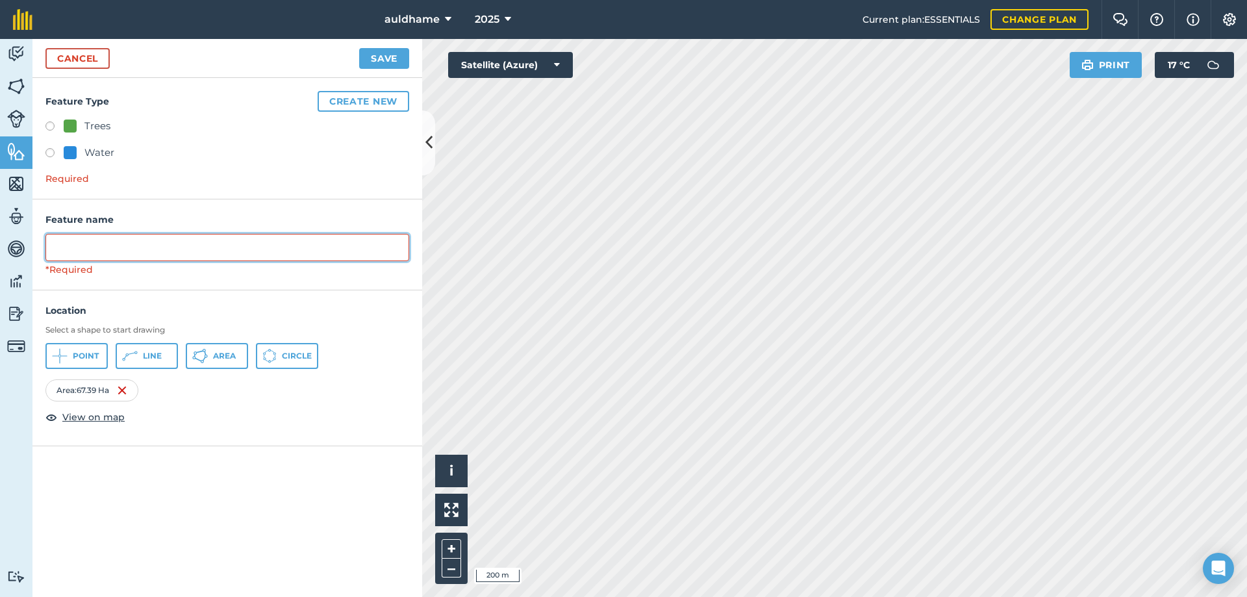
click at [84, 247] on input "text" at bounding box center [227, 247] width 364 height 27
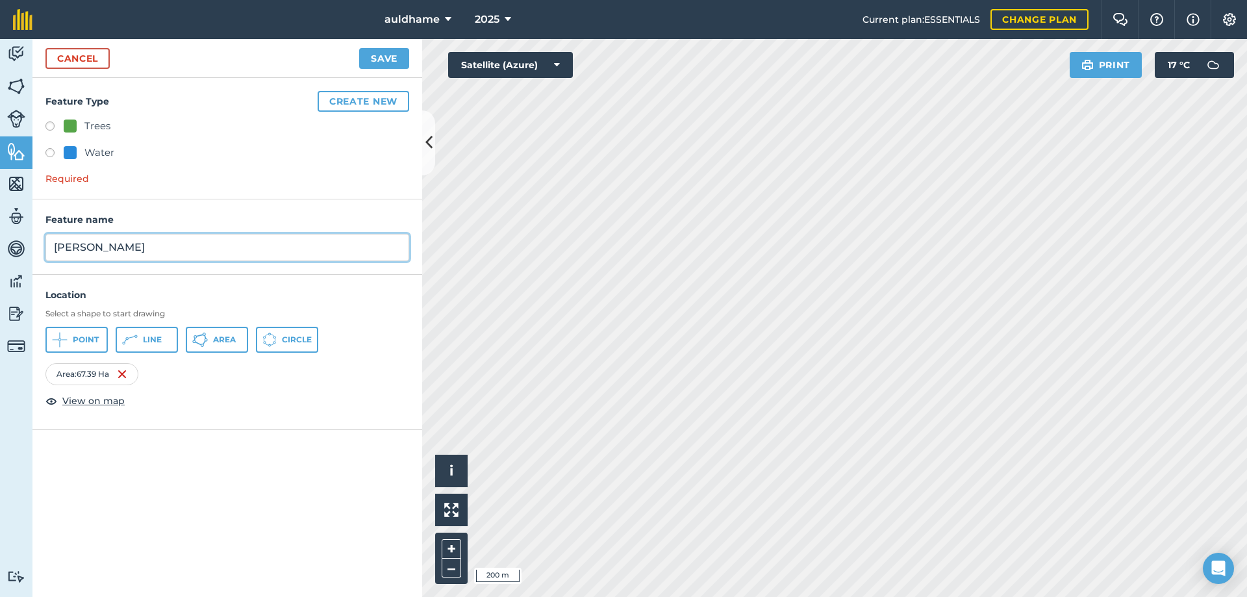
type input "[PERSON_NAME]"
click at [399, 59] on button "Save" at bounding box center [384, 58] width 50 height 21
click at [1107, 65] on button "Print" at bounding box center [1105, 65] width 73 height 26
click at [66, 58] on link "Cancel" at bounding box center [77, 58] width 64 height 21
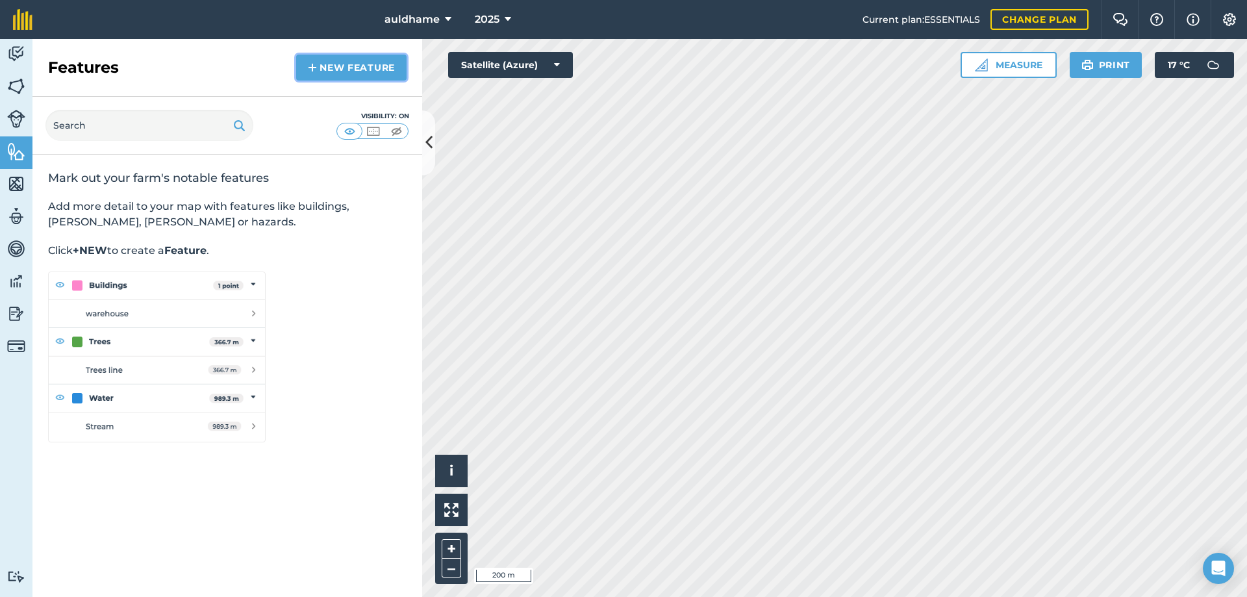
click at [342, 66] on link "New feature" at bounding box center [351, 68] width 110 height 26
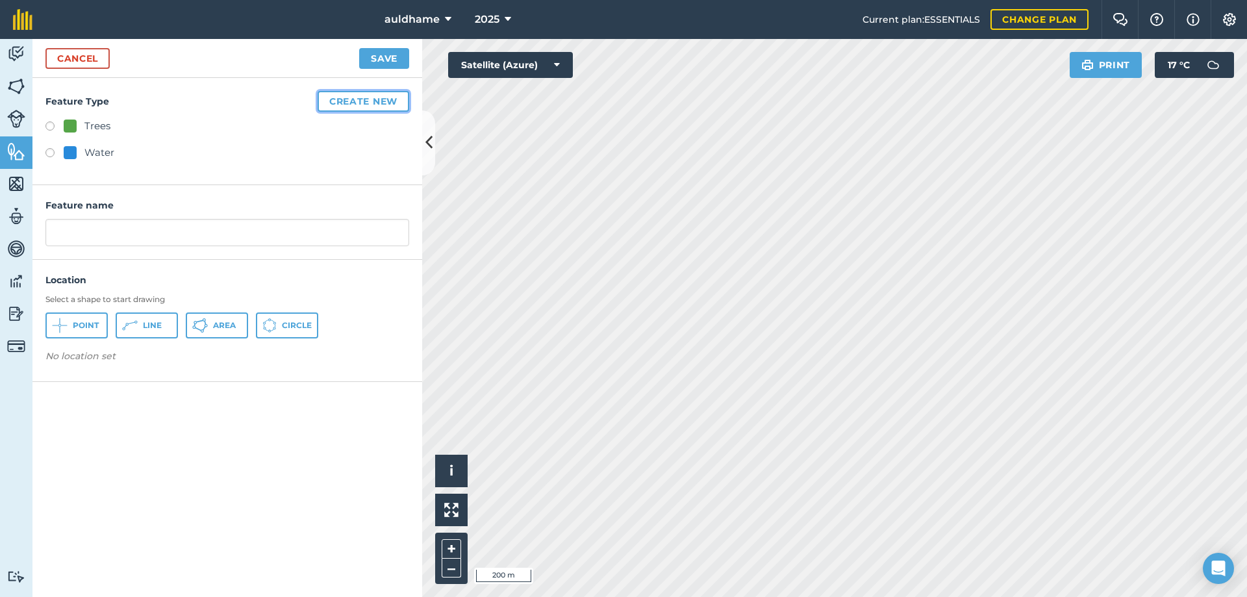
click at [351, 103] on button "Create new" at bounding box center [363, 101] width 92 height 21
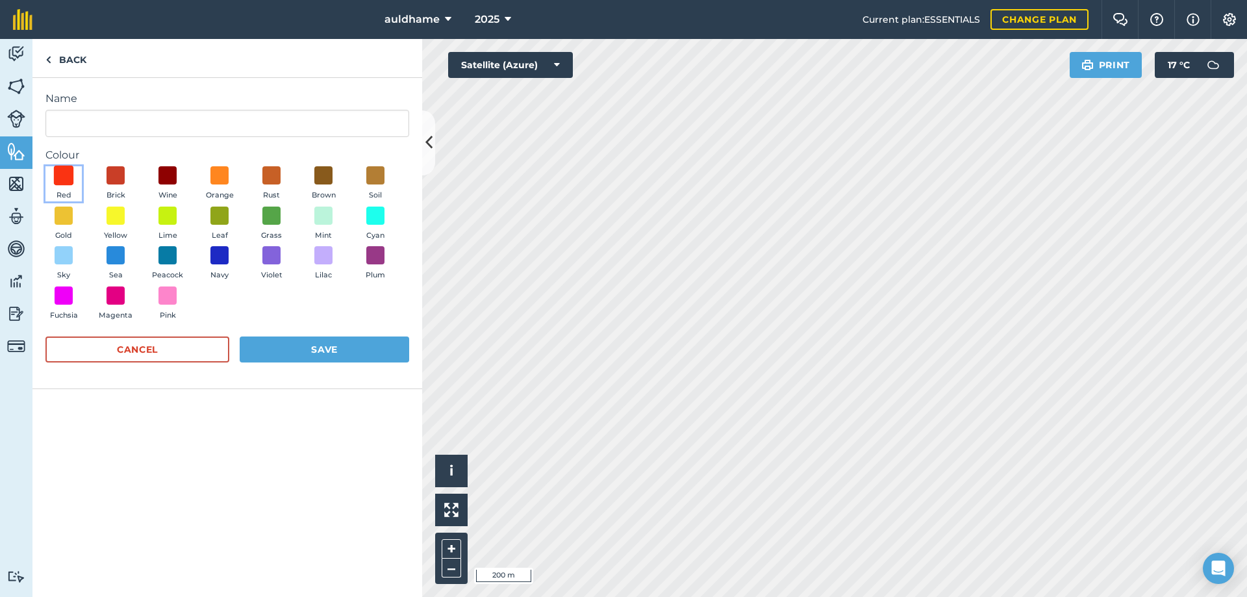
click at [64, 178] on span at bounding box center [64, 176] width 20 height 20
click at [330, 345] on button "Save" at bounding box center [324, 349] width 169 height 26
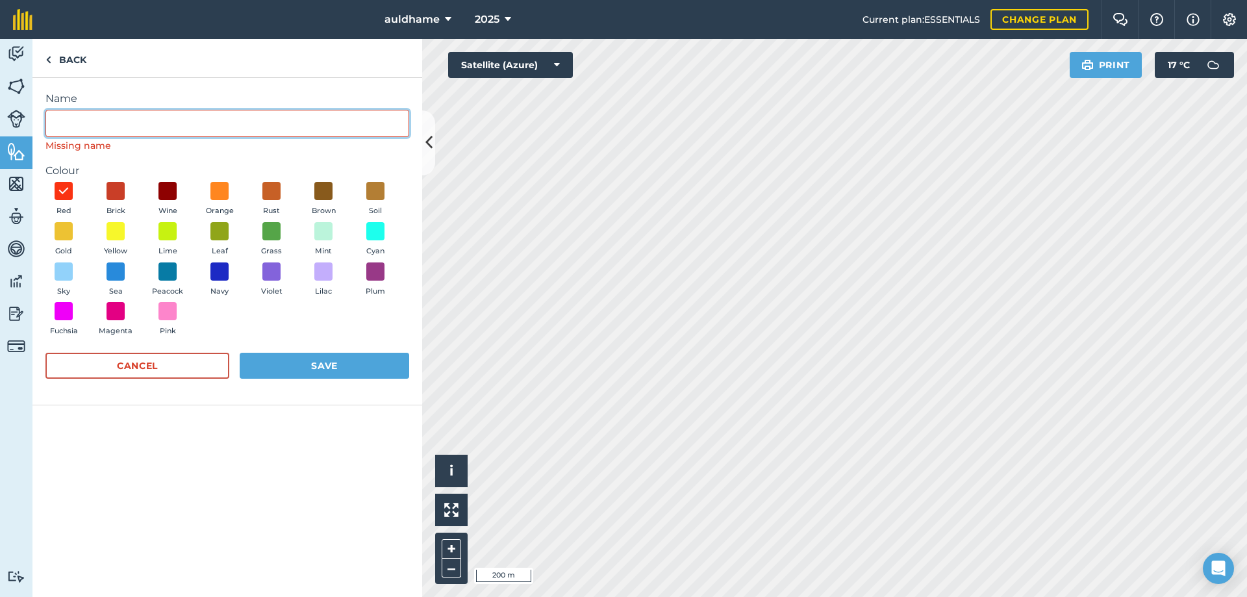
click at [61, 122] on input "Name" at bounding box center [227, 123] width 364 height 27
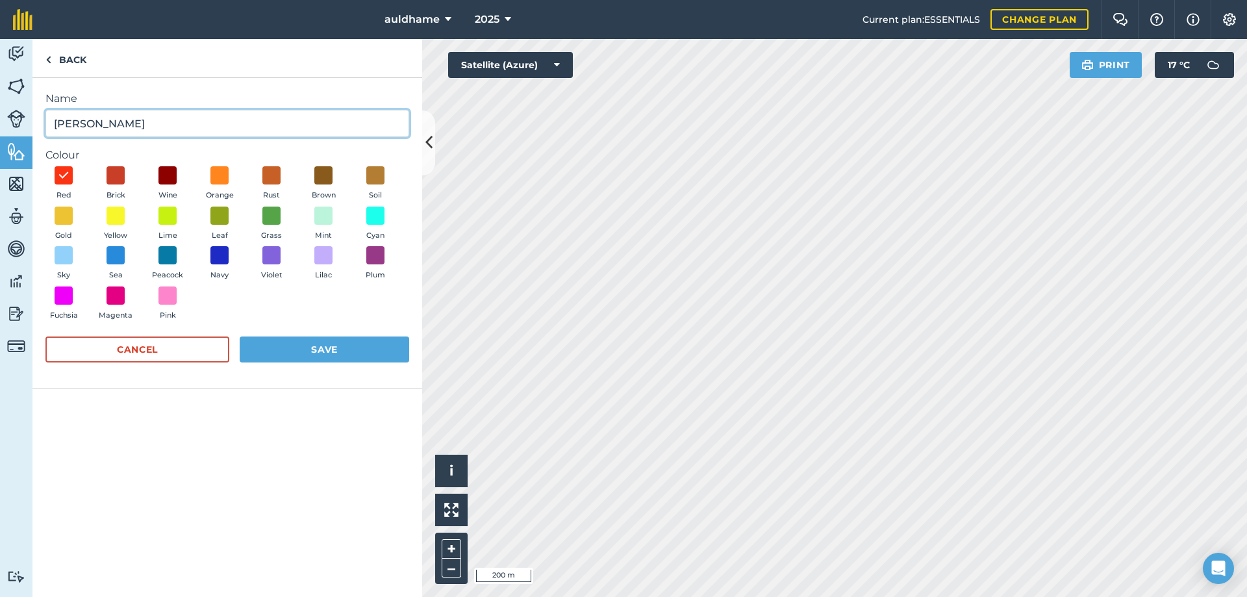
type input "[PERSON_NAME]"
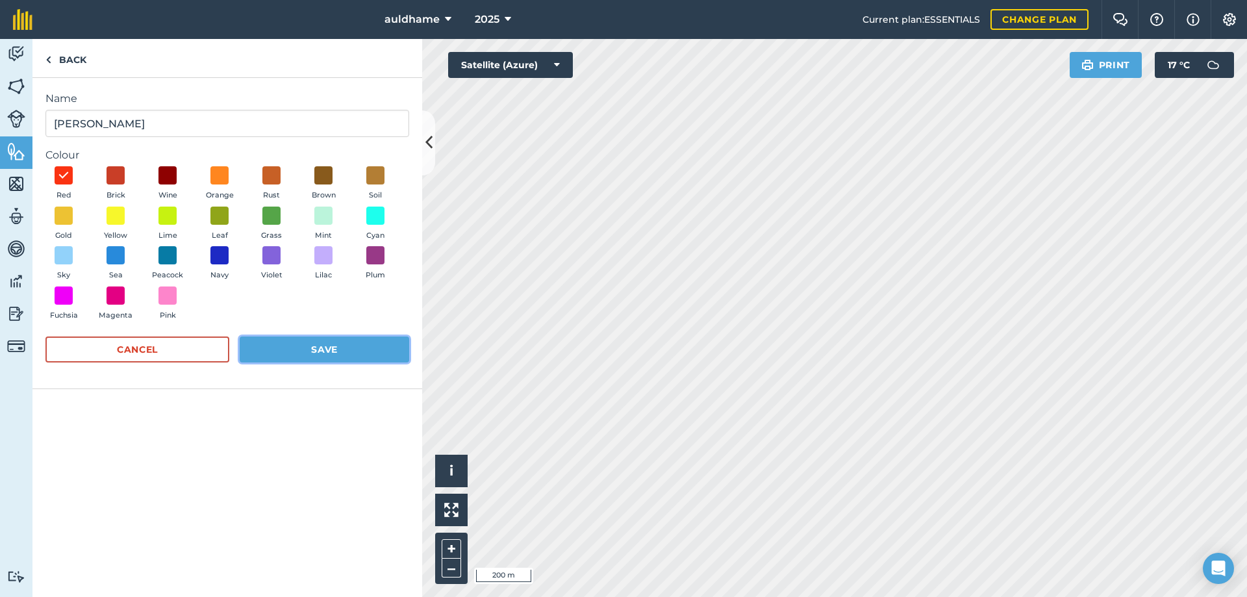
click at [333, 343] on button "Save" at bounding box center [324, 349] width 169 height 26
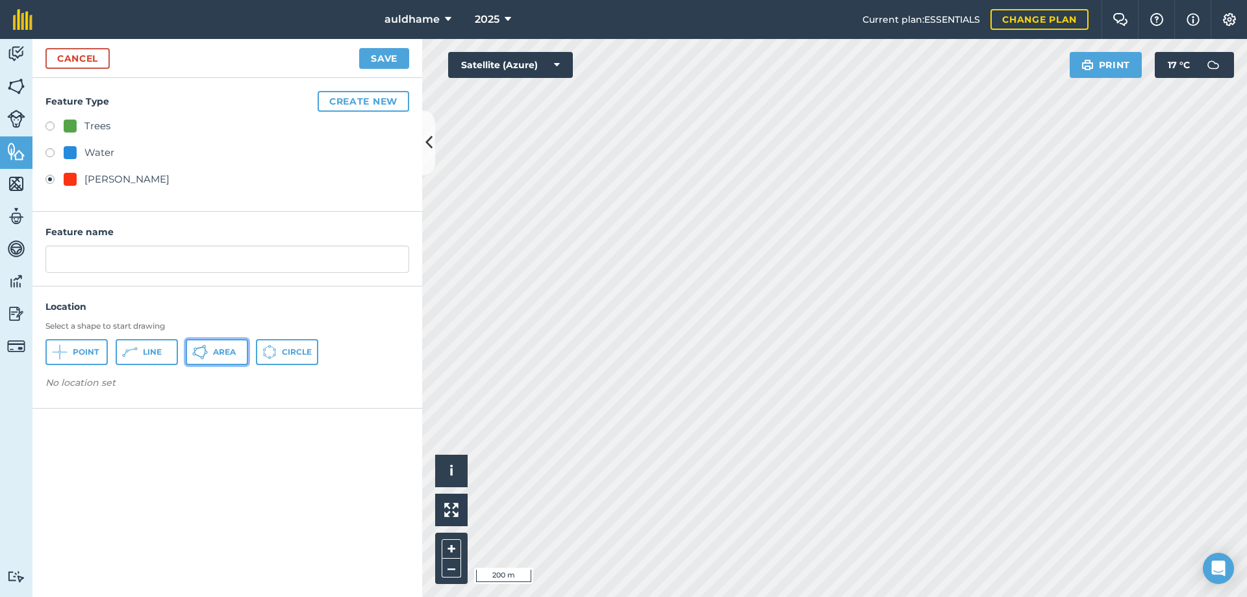
click at [206, 353] on icon at bounding box center [206, 352] width 3 height 3
click at [387, 55] on button "Save" at bounding box center [384, 58] width 50 height 21
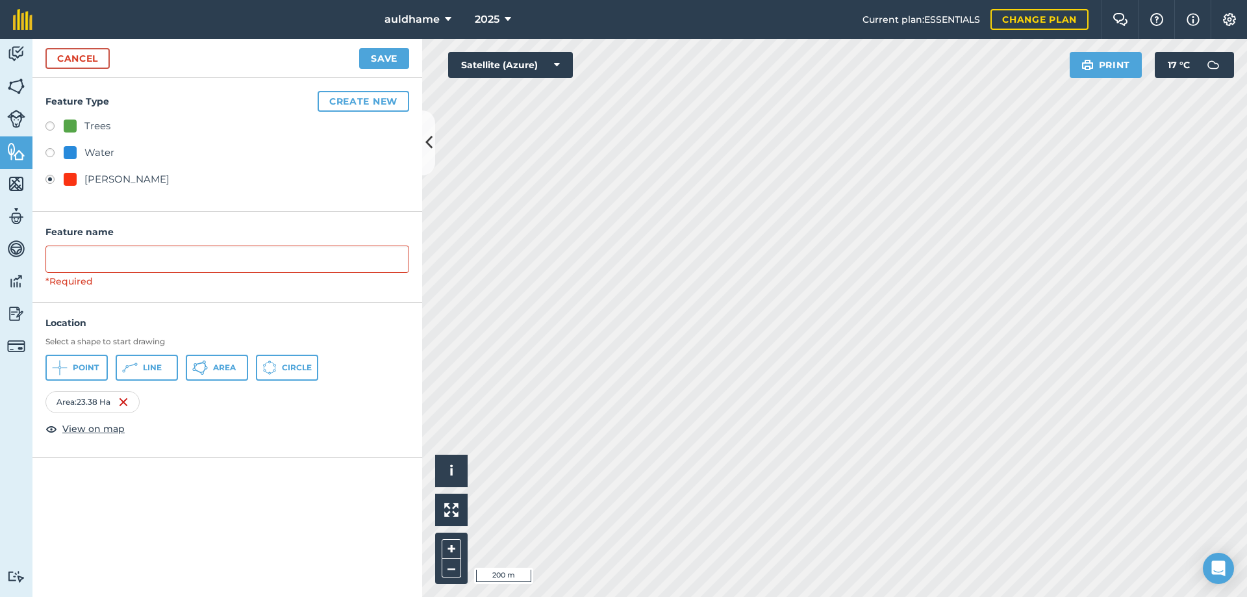
click at [77, 182] on div "[PERSON_NAME]" at bounding box center [117, 179] width 106 height 16
click at [73, 261] on input "text" at bounding box center [227, 258] width 364 height 27
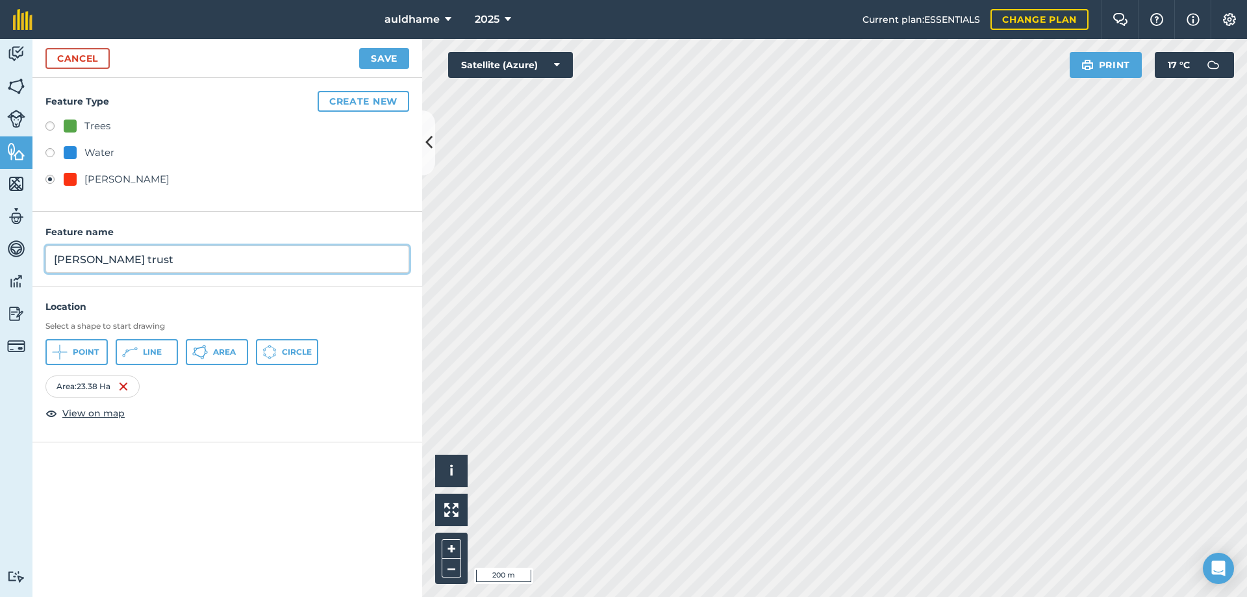
type input "[PERSON_NAME] trust"
click at [375, 53] on button "Save" at bounding box center [384, 58] width 50 height 21
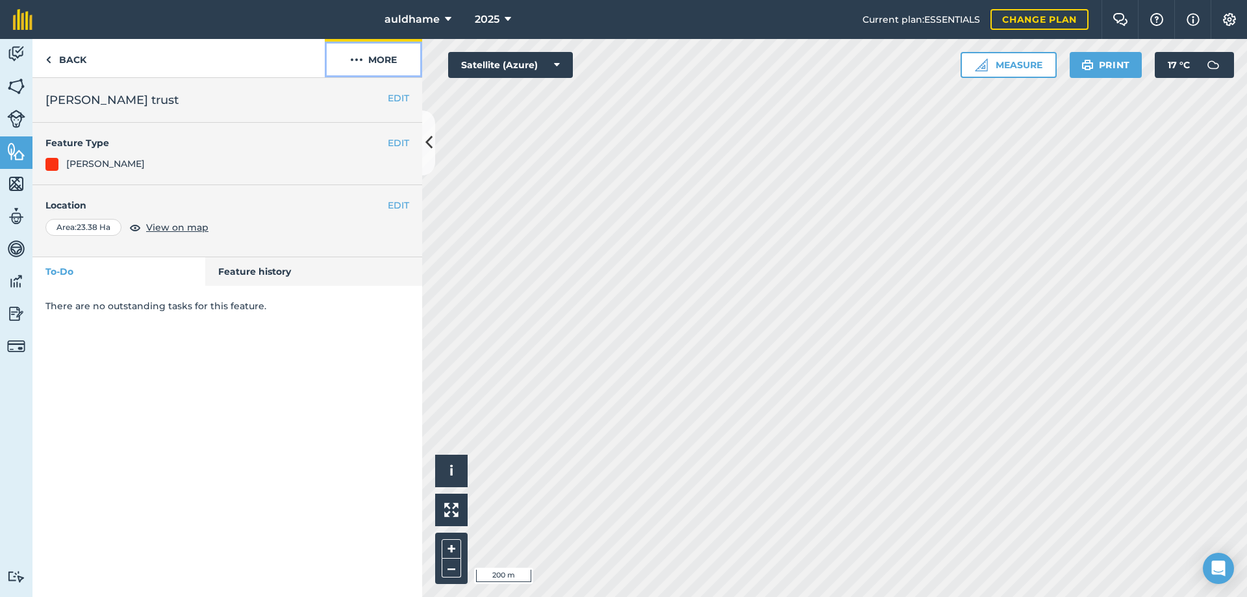
click at [380, 62] on button "More" at bounding box center [373, 58] width 97 height 38
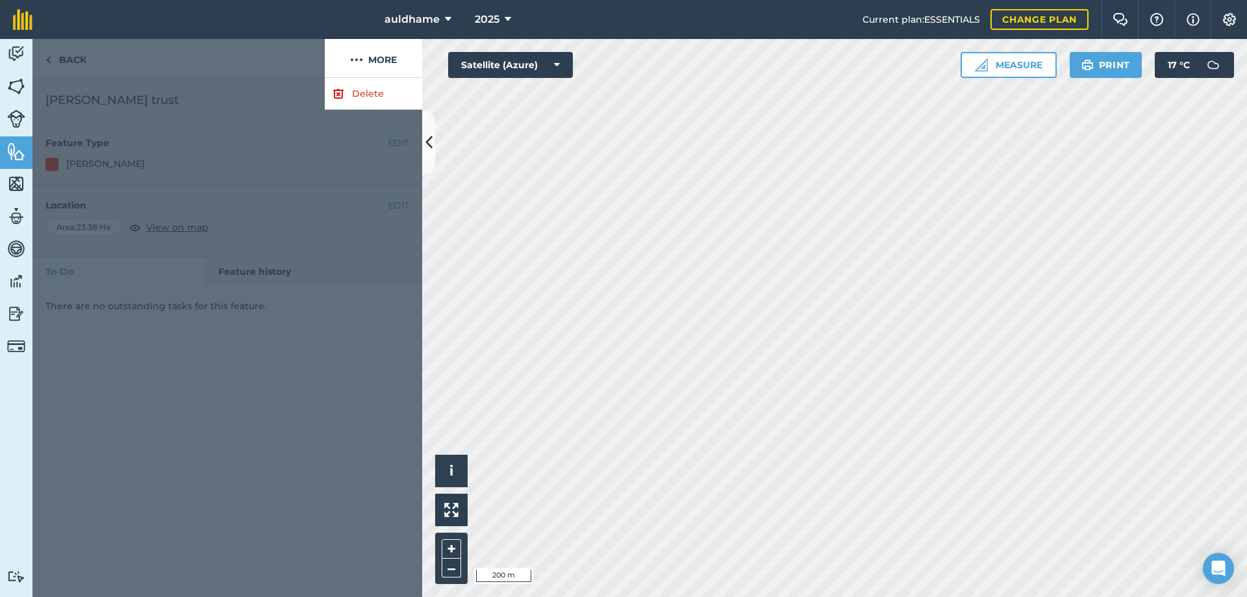
click at [305, 50] on div at bounding box center [178, 58] width 292 height 39
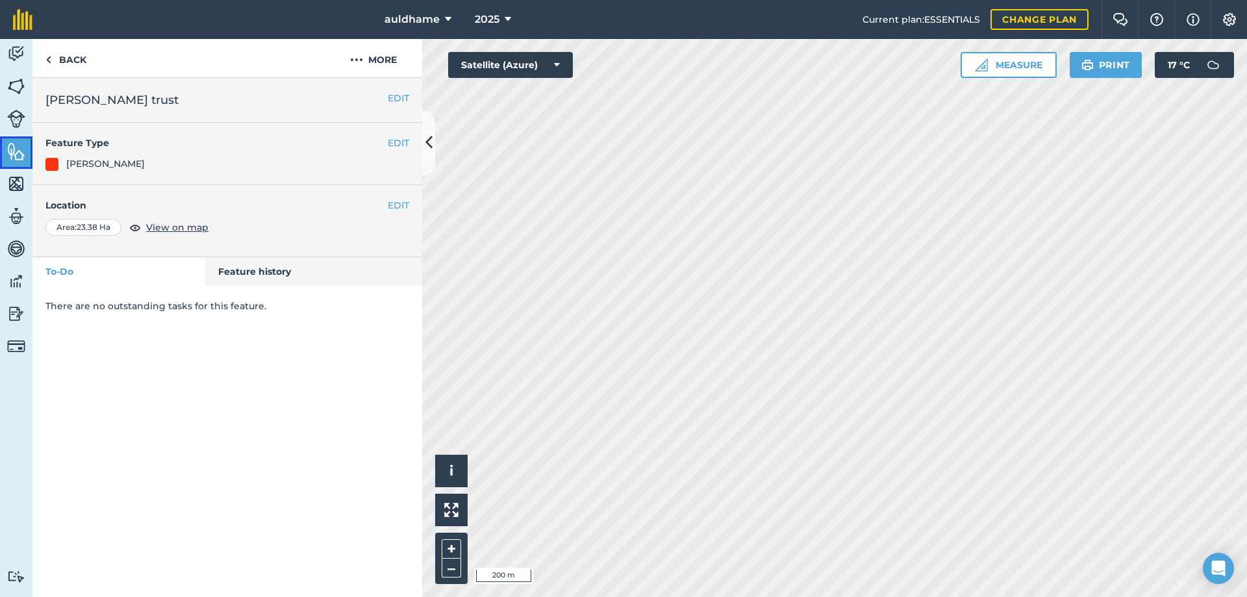
click at [10, 151] on img at bounding box center [16, 151] width 18 height 19
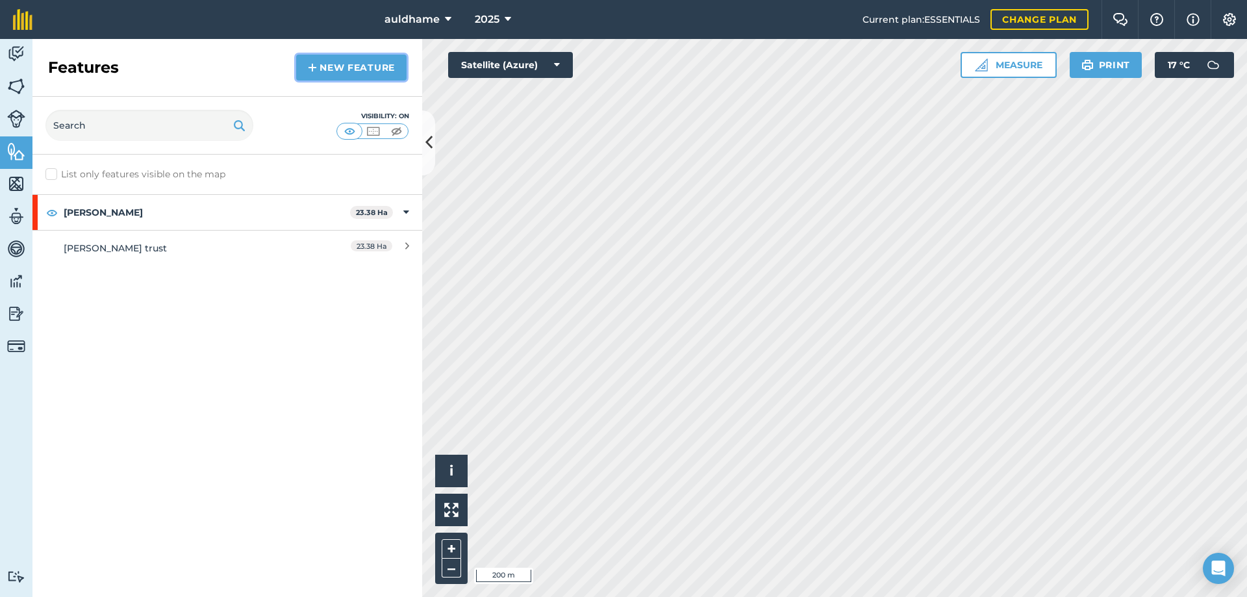
click at [349, 69] on link "New feature" at bounding box center [351, 68] width 110 height 26
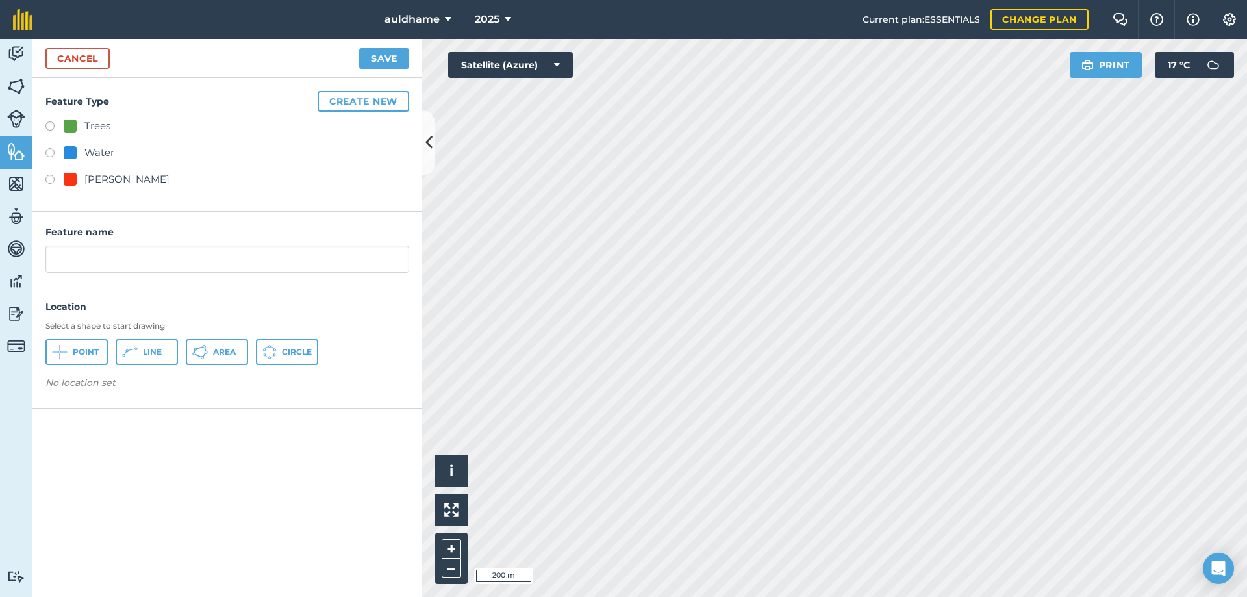
click at [66, 150] on div at bounding box center [70, 152] width 13 height 13
radio input "true"
type input "Water"
click at [217, 353] on span "Area" at bounding box center [224, 352] width 23 height 10
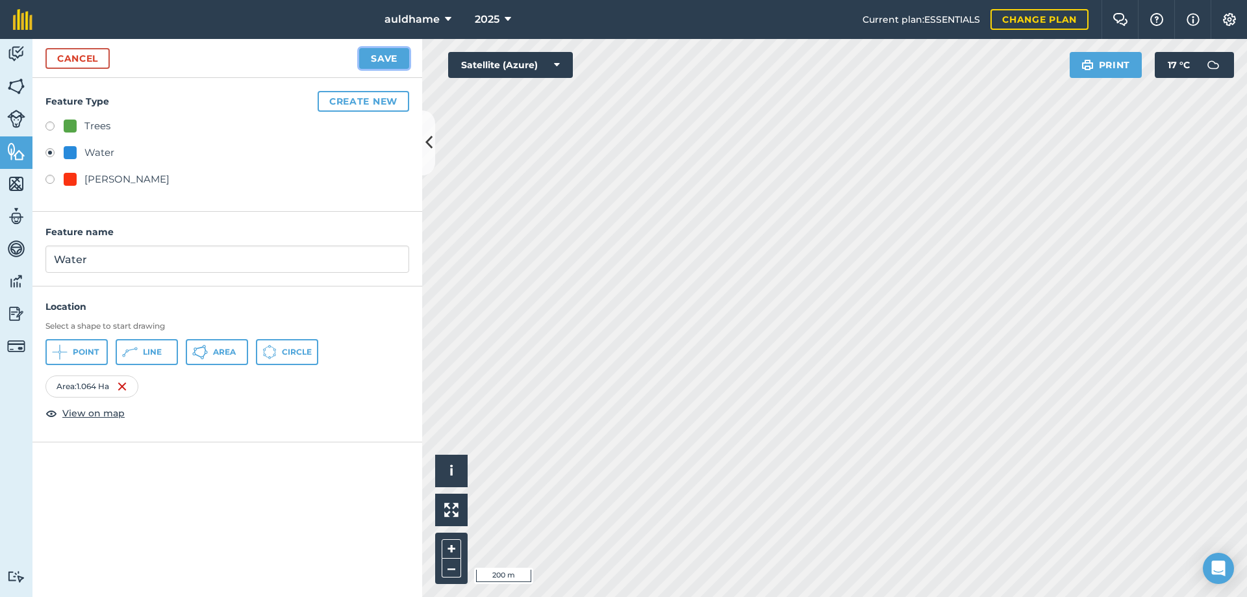
click at [380, 55] on button "Save" at bounding box center [384, 58] width 50 height 21
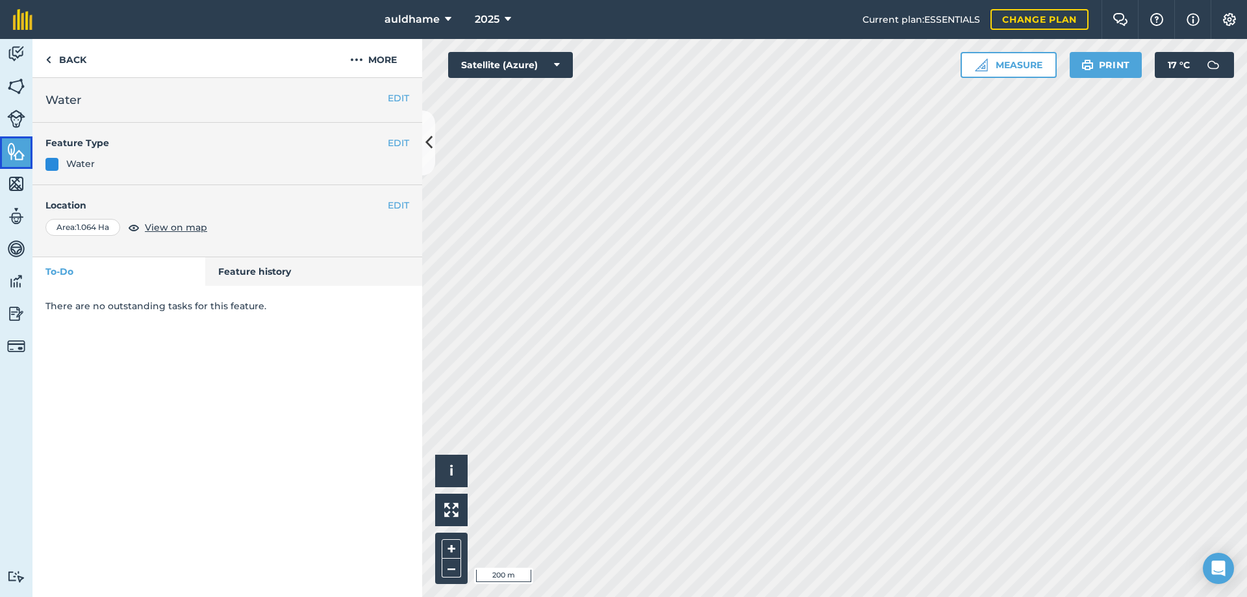
click at [14, 147] on img at bounding box center [16, 151] width 18 height 19
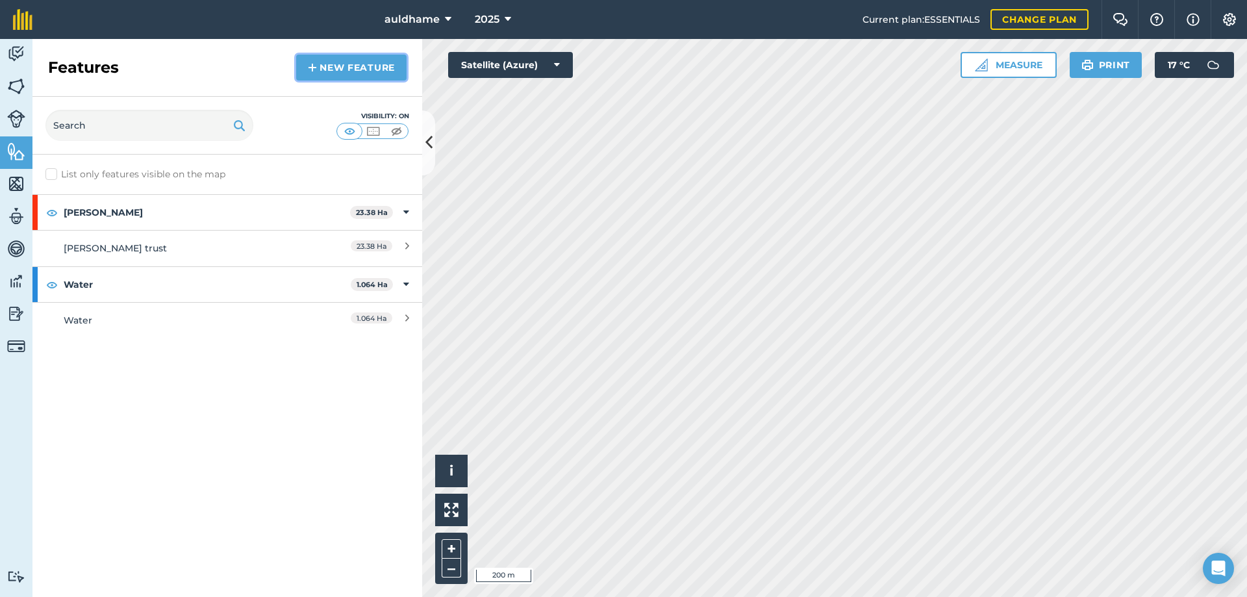
click at [351, 65] on link "New feature" at bounding box center [351, 68] width 110 height 26
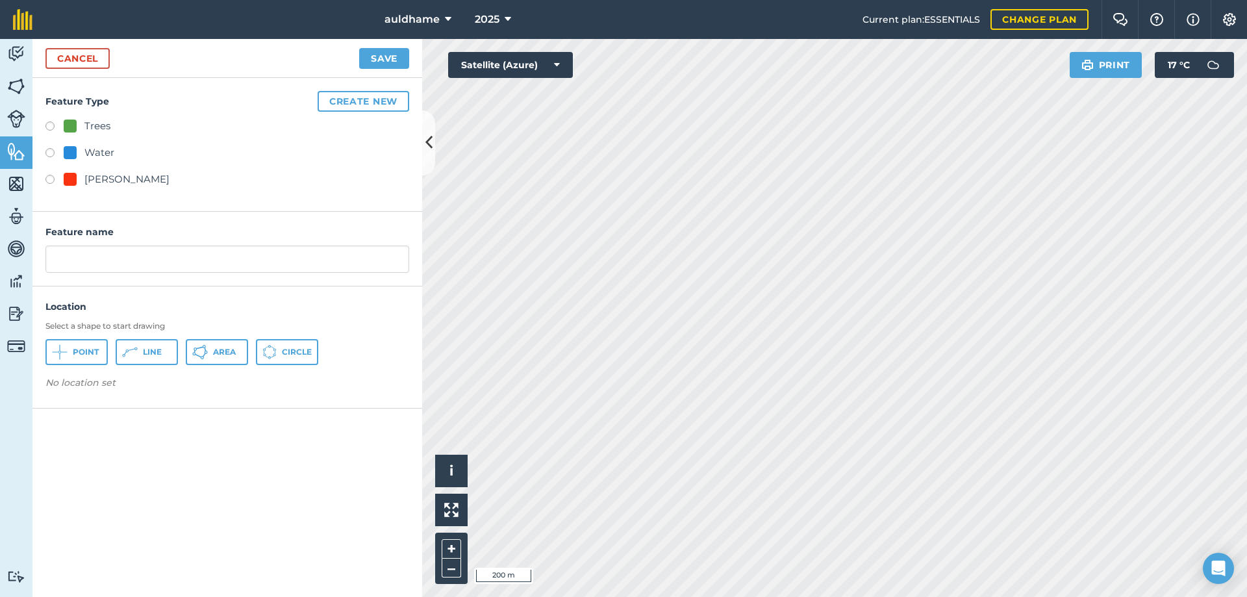
click at [72, 126] on div at bounding box center [70, 125] width 13 height 13
radio input "true"
type input "Trees"
click at [217, 354] on span "Area" at bounding box center [224, 352] width 23 height 10
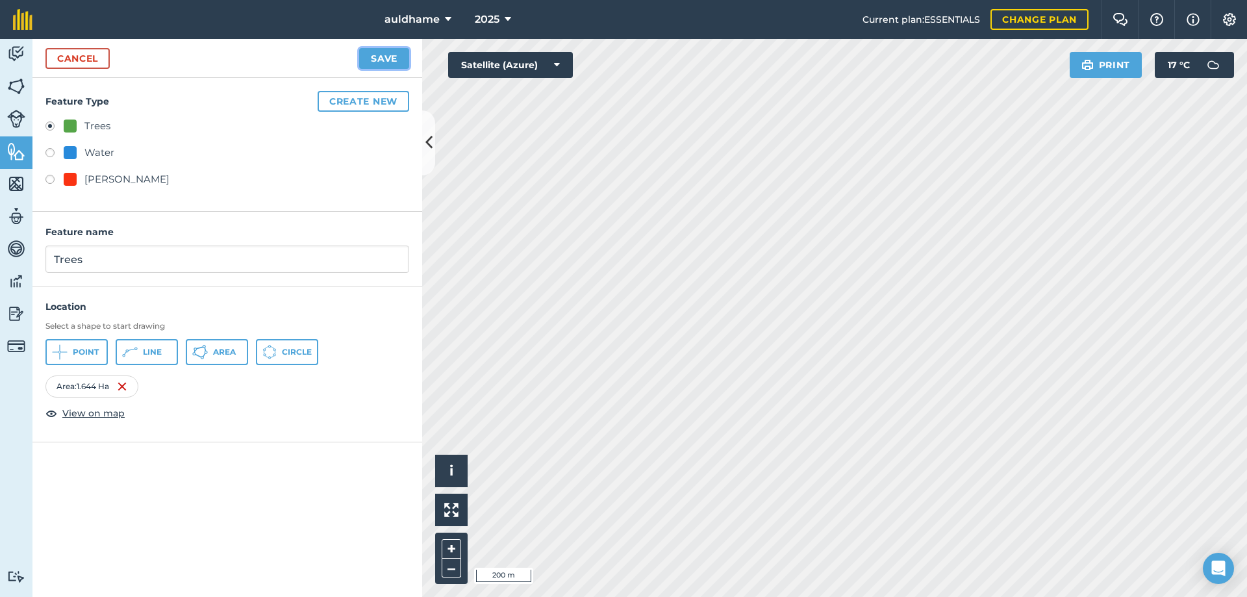
click at [389, 55] on button "Save" at bounding box center [384, 58] width 50 height 21
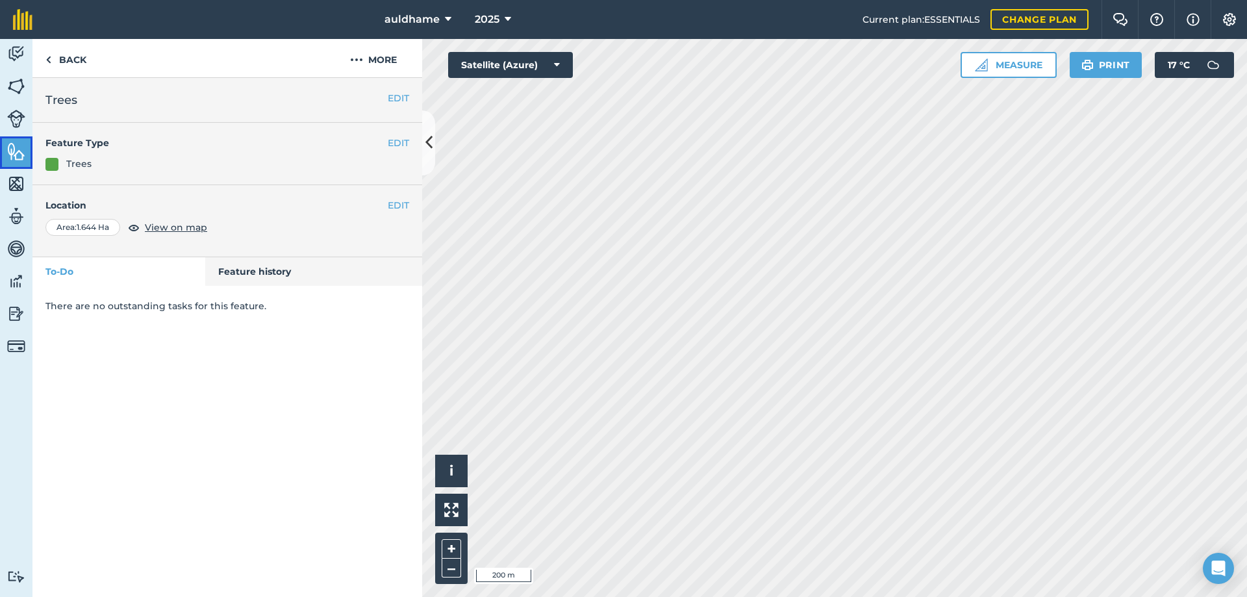
click at [18, 156] on img at bounding box center [16, 151] width 18 height 19
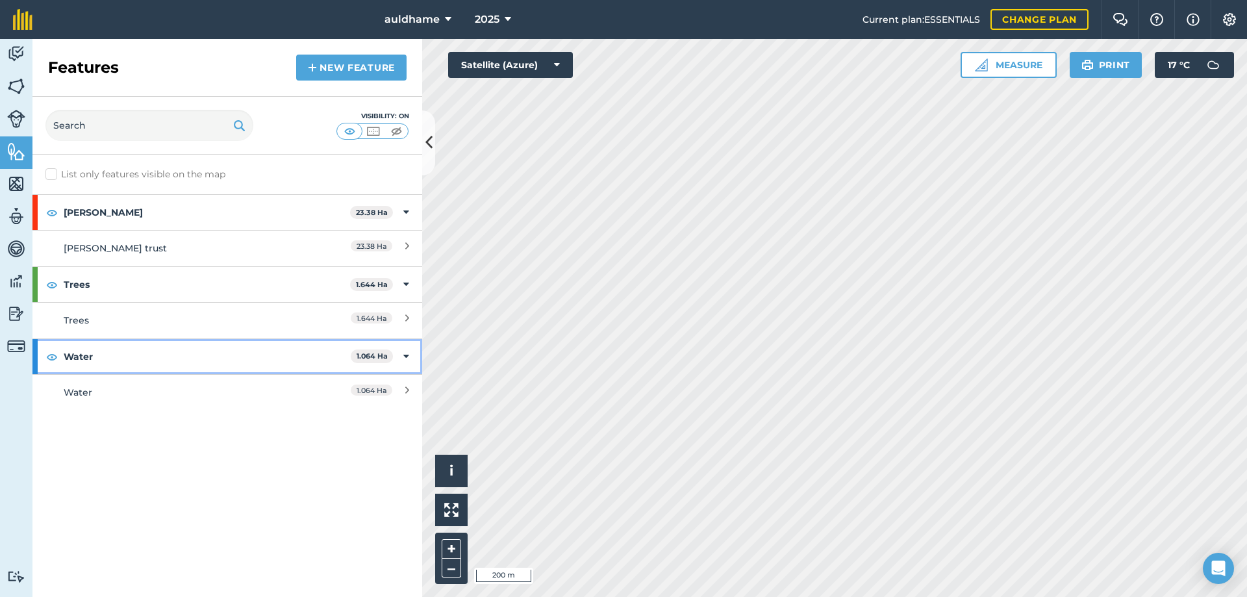
click at [86, 359] on strong "Water" at bounding box center [207, 356] width 287 height 35
click at [408, 356] on icon at bounding box center [407, 356] width 3 height 14
click at [408, 356] on icon at bounding box center [406, 356] width 6 height 14
click at [408, 356] on icon at bounding box center [407, 356] width 3 height 14
drag, startPoint x: 66, startPoint y: 355, endPoint x: 78, endPoint y: 417, distance: 62.9
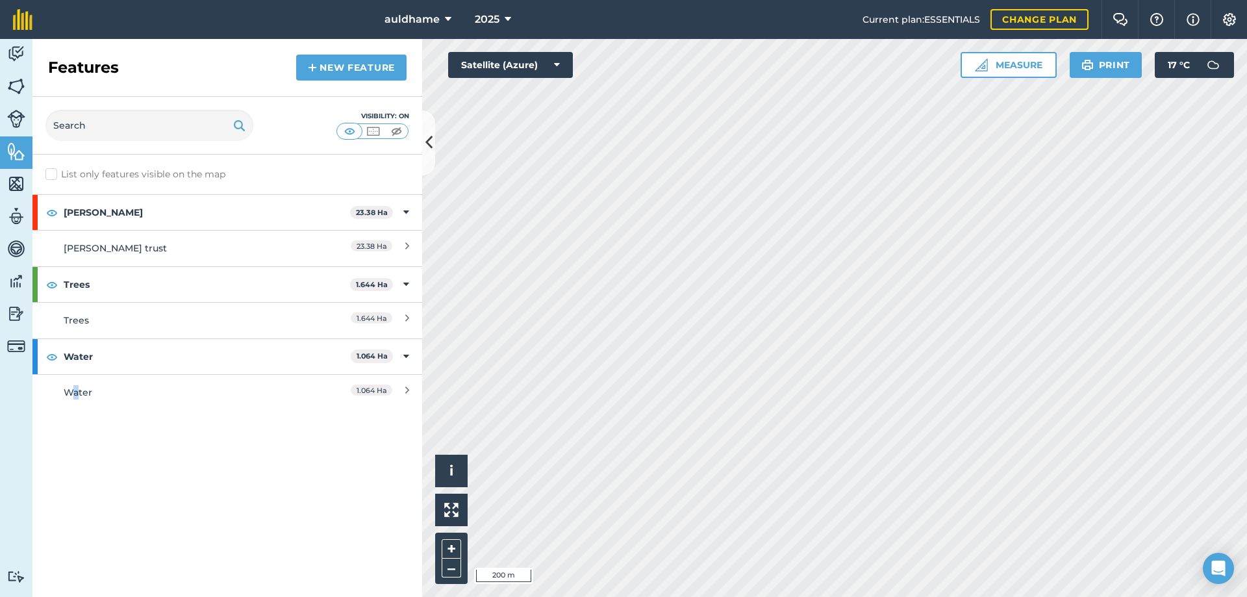
click at [78, 417] on div "List only features visible on the map [PERSON_NAME] 23.38 [PERSON_NAME] trust 2…" at bounding box center [227, 376] width 390 height 442
click at [32, 356] on div at bounding box center [34, 356] width 5 height 35
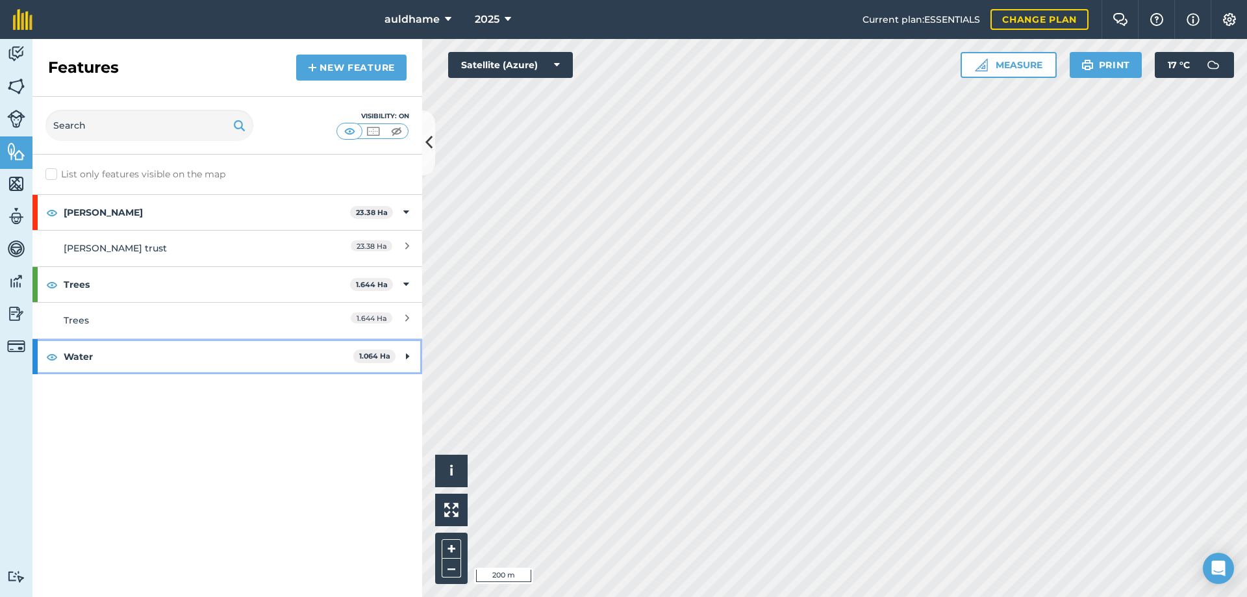
click at [408, 355] on icon at bounding box center [407, 356] width 3 height 14
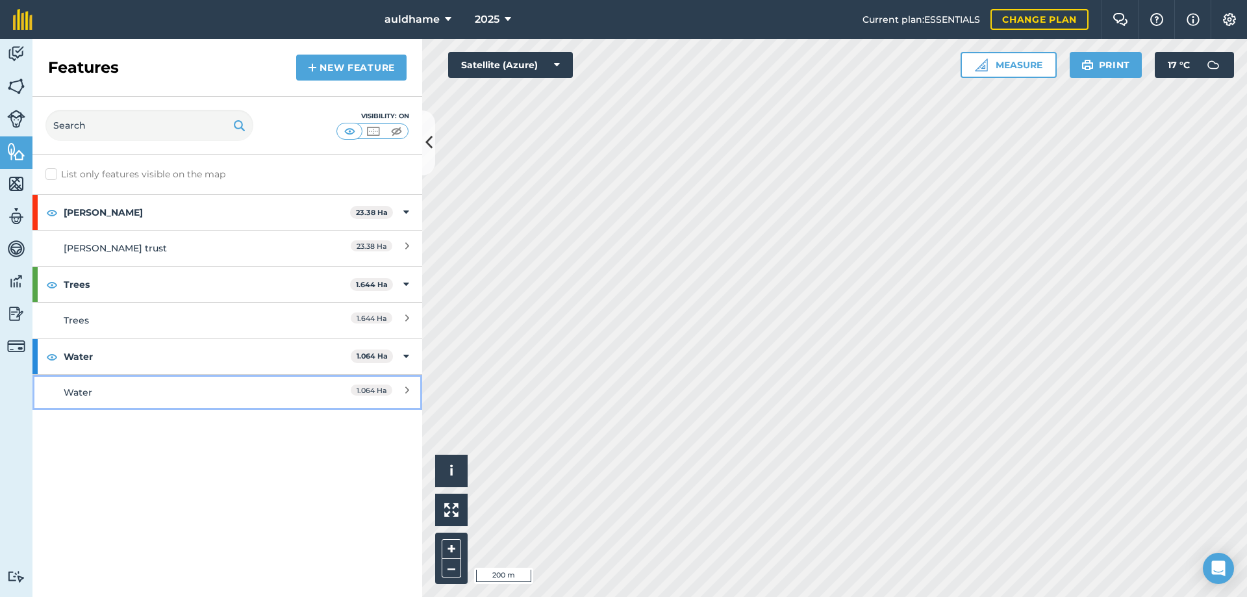
click at [408, 389] on icon at bounding box center [407, 392] width 4 height 14
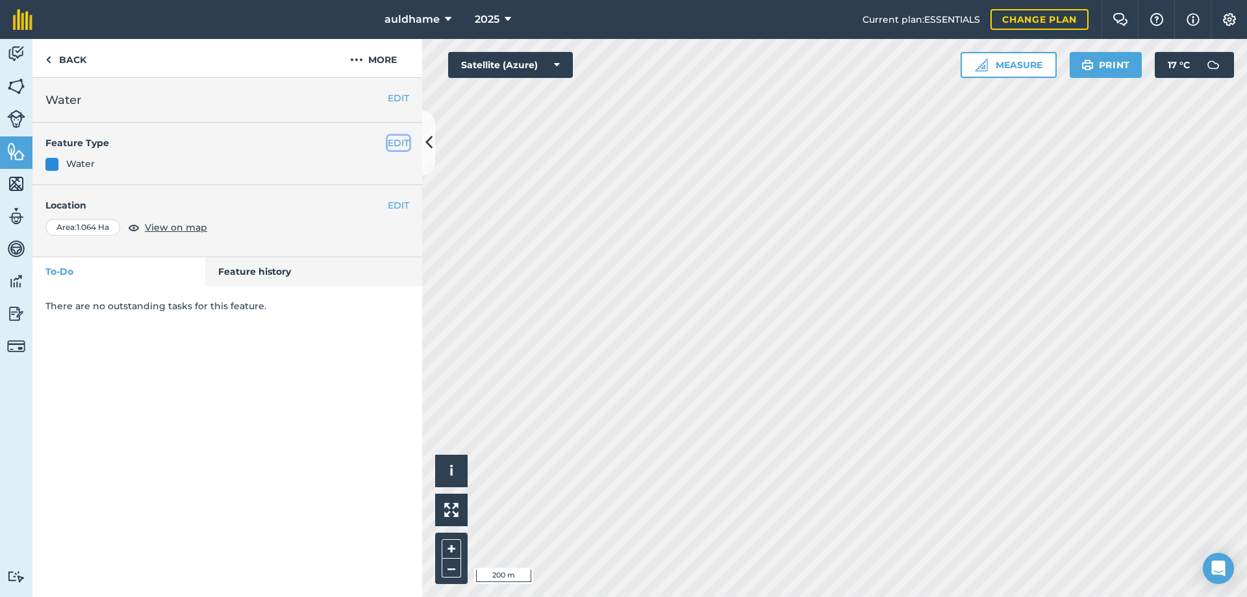
click at [397, 143] on button "EDIT" at bounding box center [398, 143] width 21 height 14
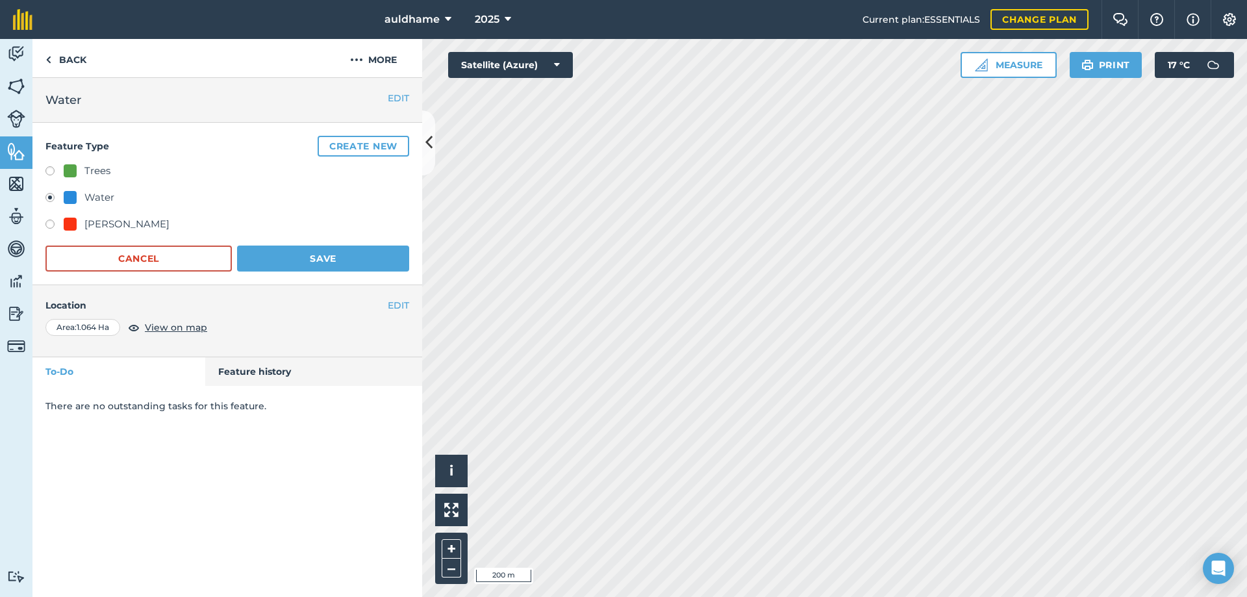
click at [69, 169] on div at bounding box center [70, 170] width 13 height 13
radio input "true"
radio input "false"
click at [327, 253] on button "Save" at bounding box center [323, 258] width 172 height 26
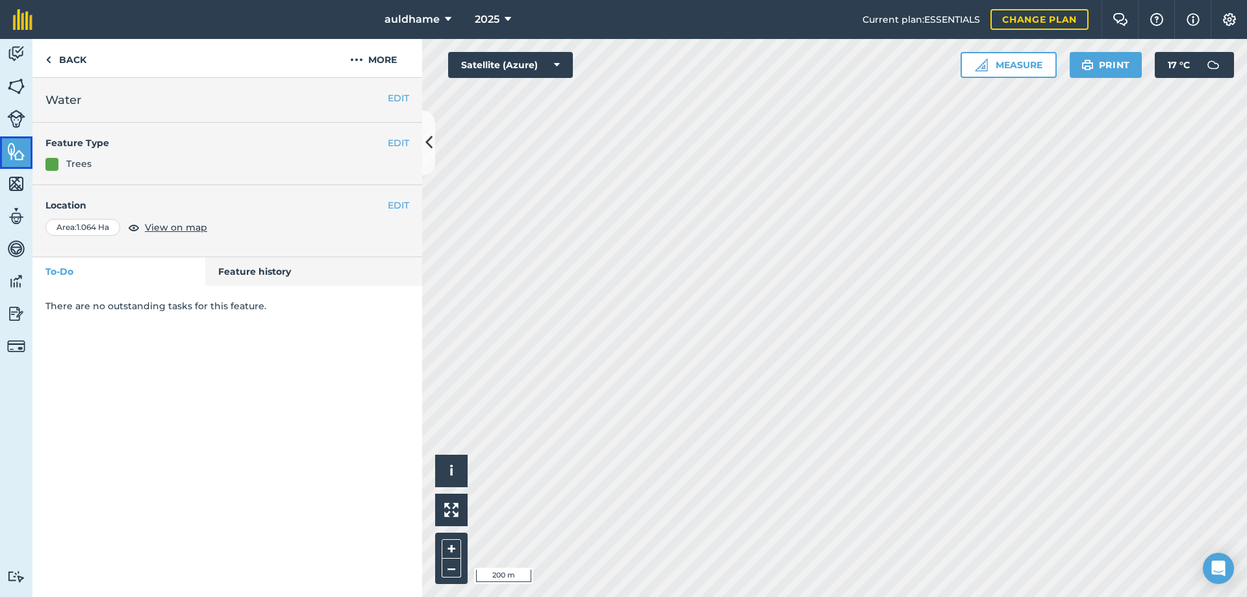
click at [20, 153] on img at bounding box center [16, 151] width 18 height 19
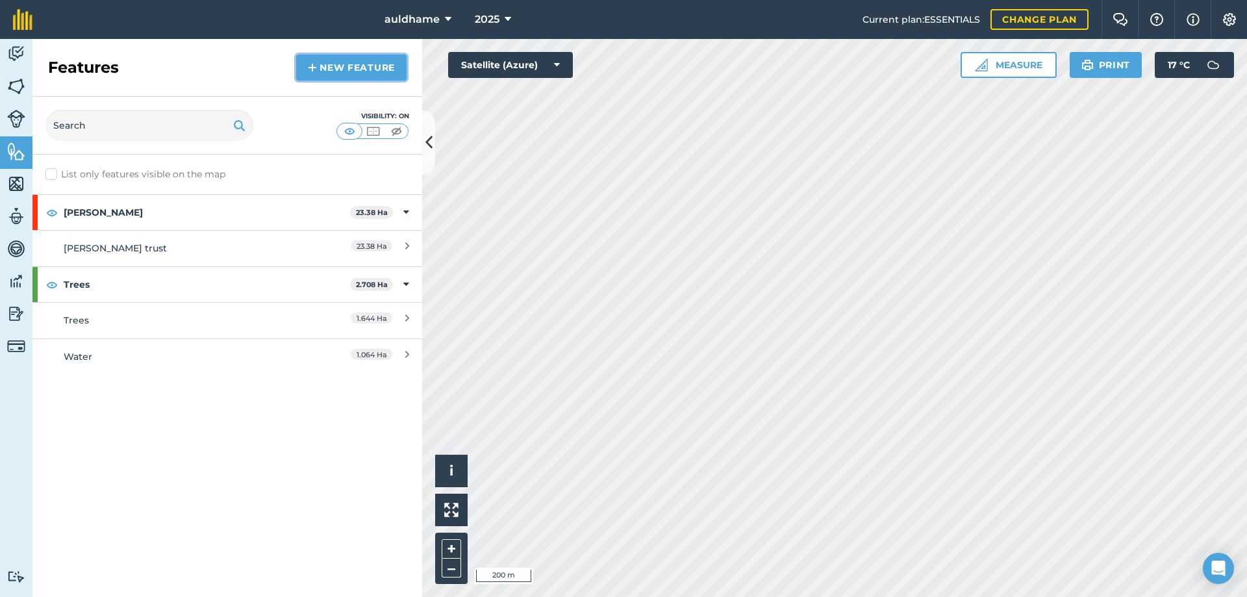
click at [369, 67] on link "New feature" at bounding box center [351, 68] width 110 height 26
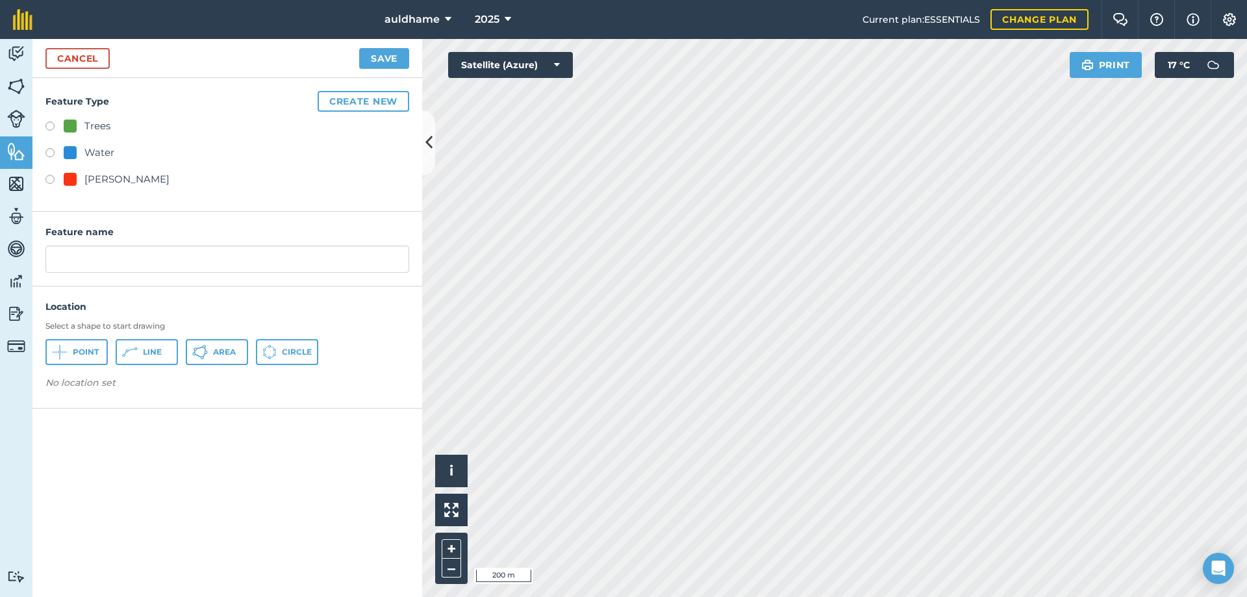
click at [73, 151] on div at bounding box center [70, 152] width 13 height 13
radio input "true"
type input "Water"
click at [214, 355] on span "Area" at bounding box center [224, 352] width 23 height 10
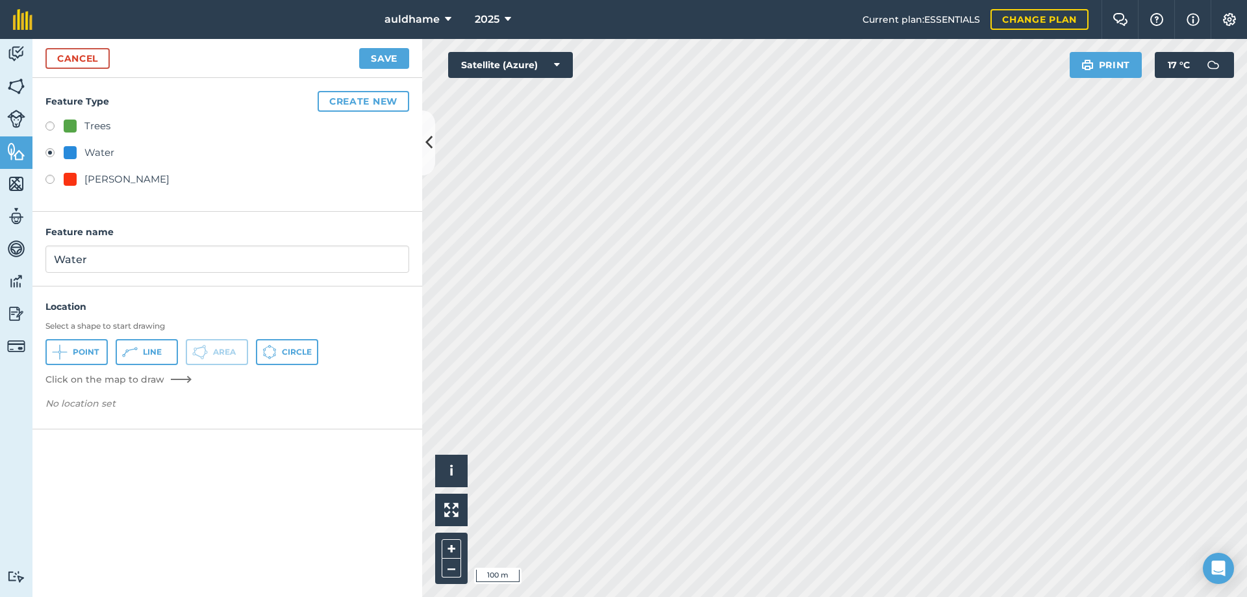
click at [386, 327] on div "Activity Fields Livestock Features Maps Team Vehicles Data Reporting Billing Tu…" at bounding box center [623, 318] width 1247 height 558
click at [383, 324] on h3 "Select a shape to start drawing" at bounding box center [227, 326] width 364 height 10
click at [427, 142] on icon at bounding box center [428, 142] width 7 height 23
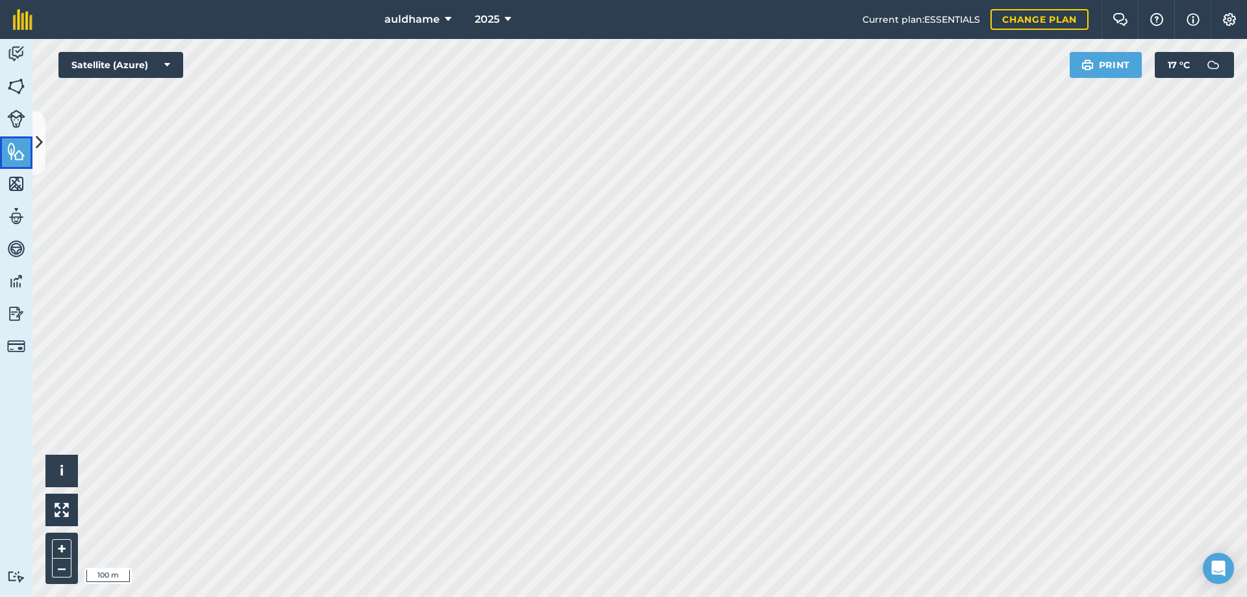
click at [22, 143] on img at bounding box center [16, 151] width 18 height 19
click at [16, 149] on img at bounding box center [16, 151] width 18 height 19
click at [18, 149] on img at bounding box center [16, 151] width 18 height 19
click at [36, 140] on icon at bounding box center [39, 142] width 7 height 23
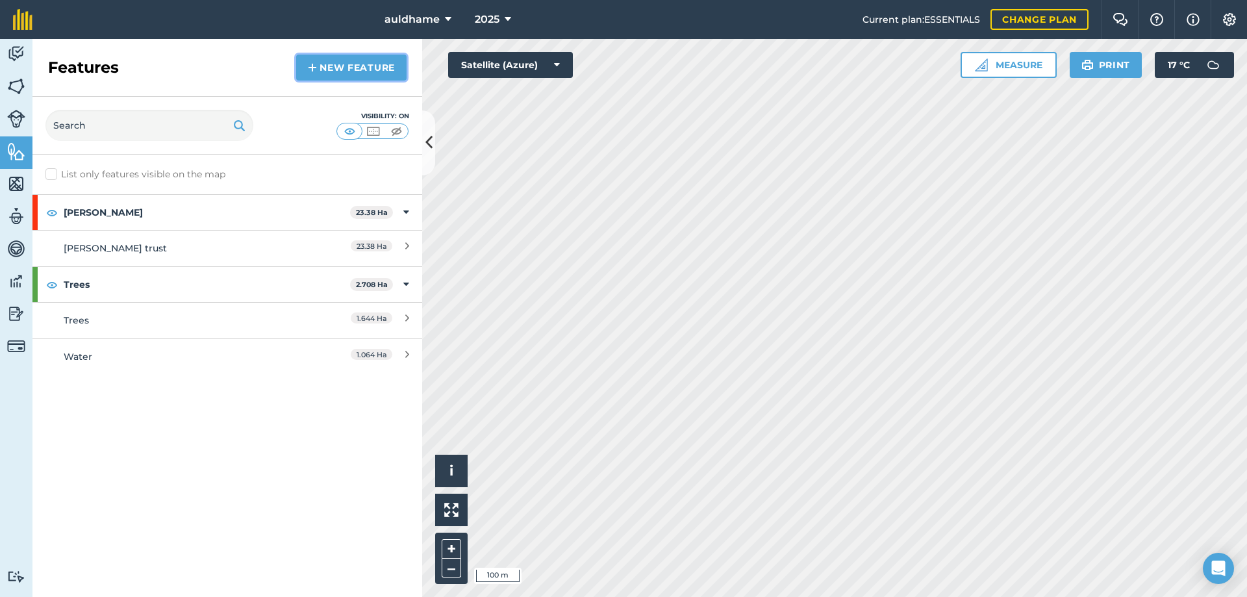
click at [364, 68] on link "New feature" at bounding box center [351, 68] width 110 height 26
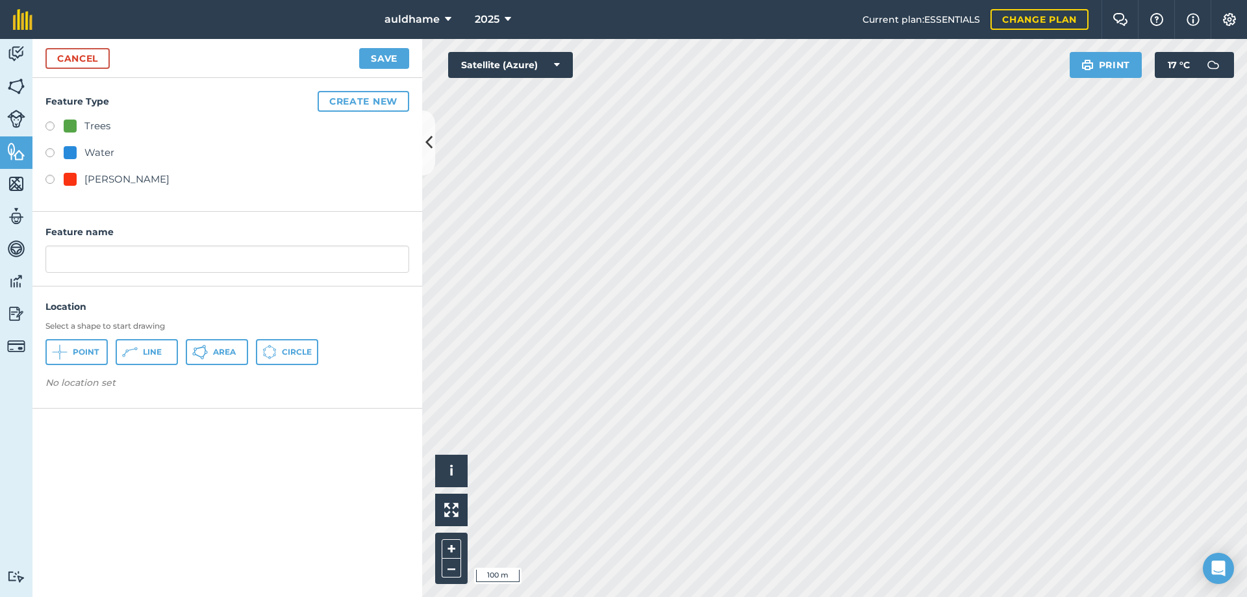
click at [51, 154] on label at bounding box center [54, 154] width 18 height 13
radio input "true"
type input "Water"
click at [223, 347] on span "Area" at bounding box center [224, 352] width 23 height 10
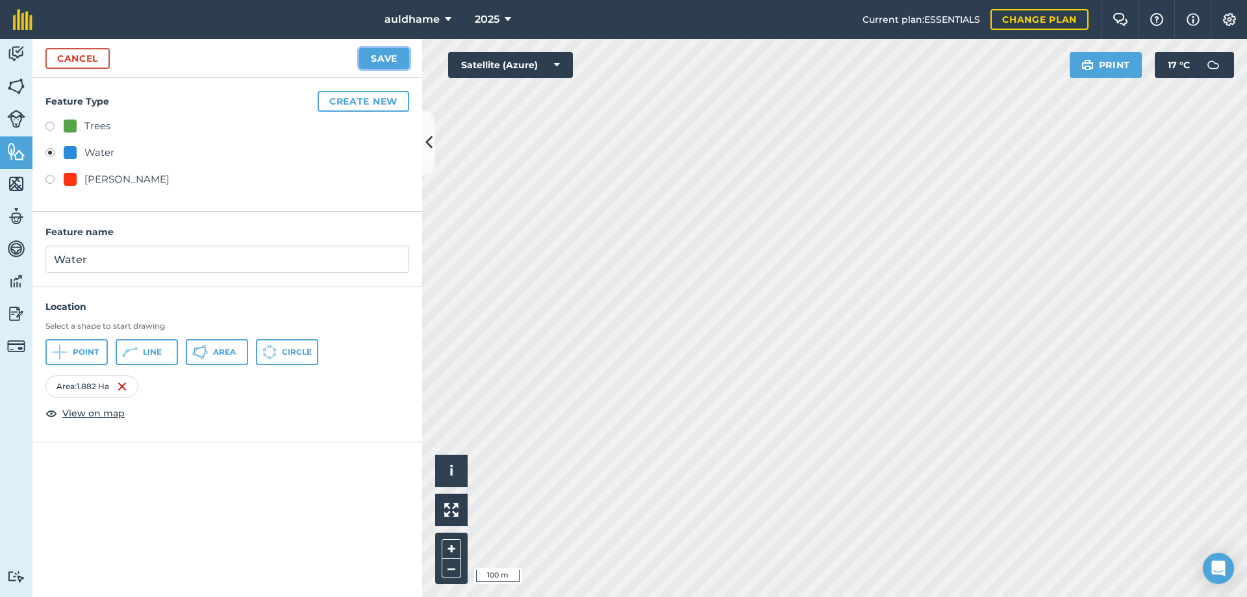
click at [379, 53] on button "Save" at bounding box center [384, 58] width 50 height 21
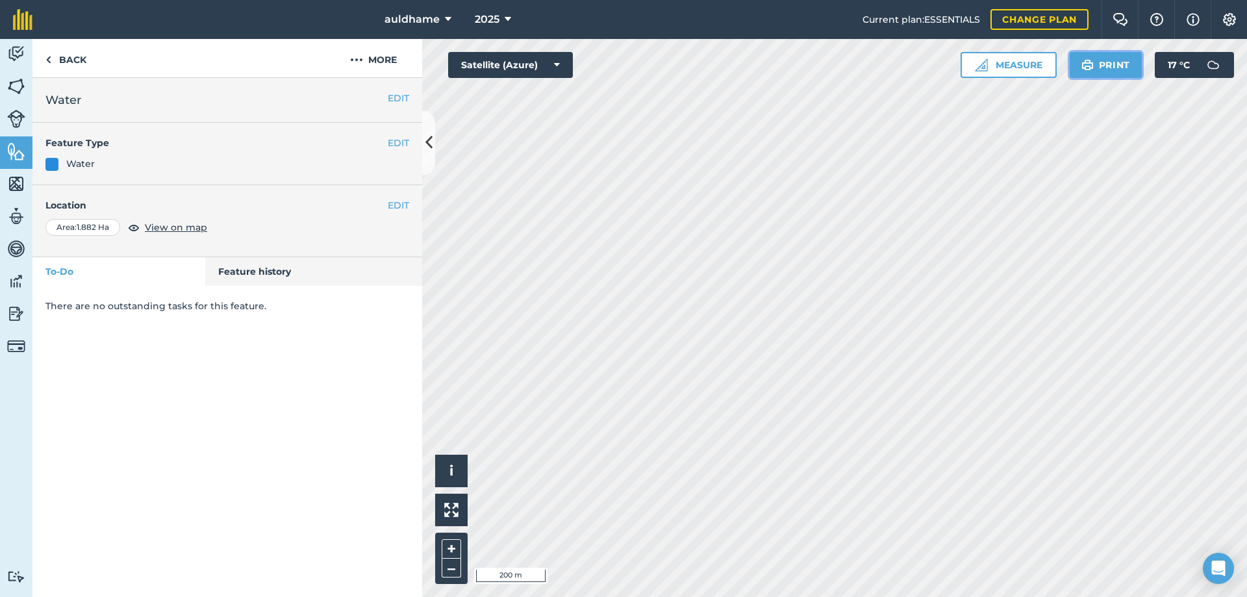
click at [1124, 65] on button "Print" at bounding box center [1105, 65] width 73 height 26
